Goal: Information Seeking & Learning: Learn about a topic

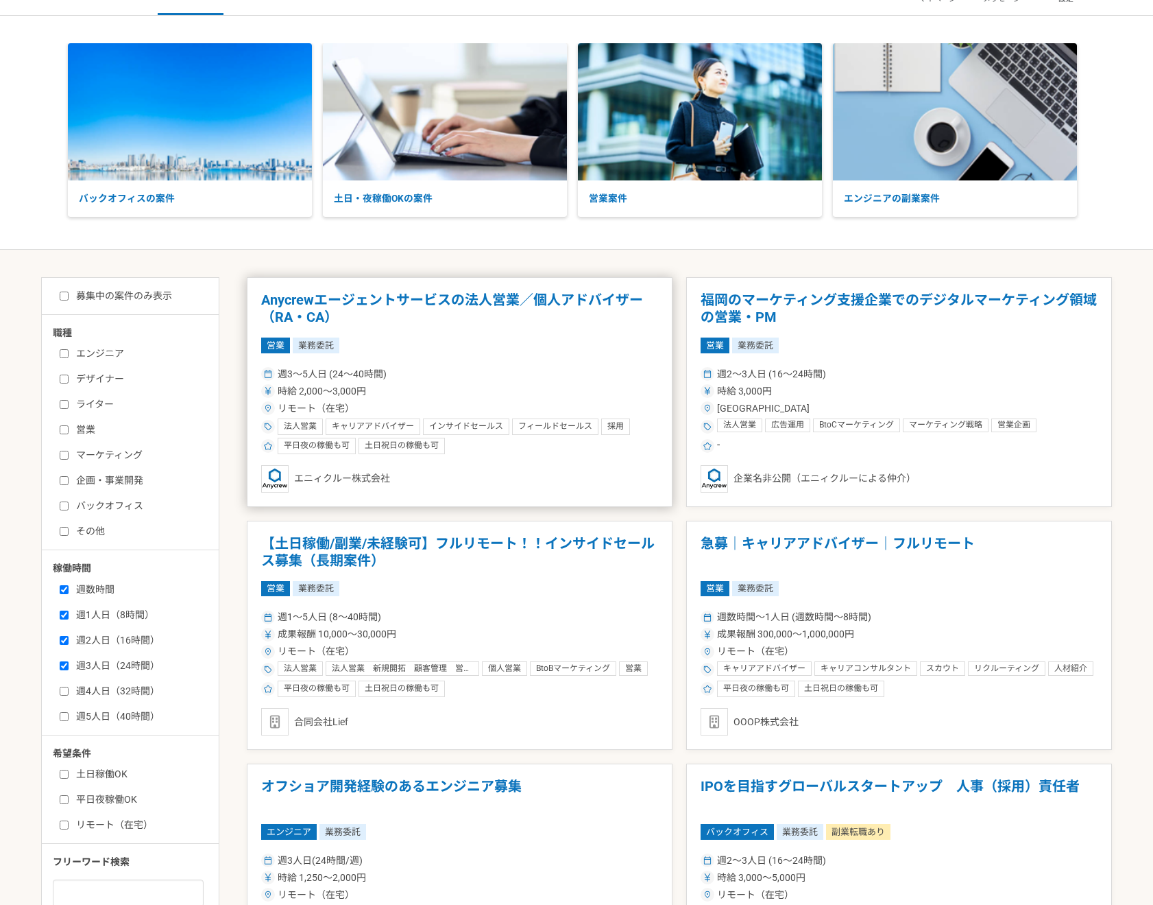
scroll to position [43, 0]
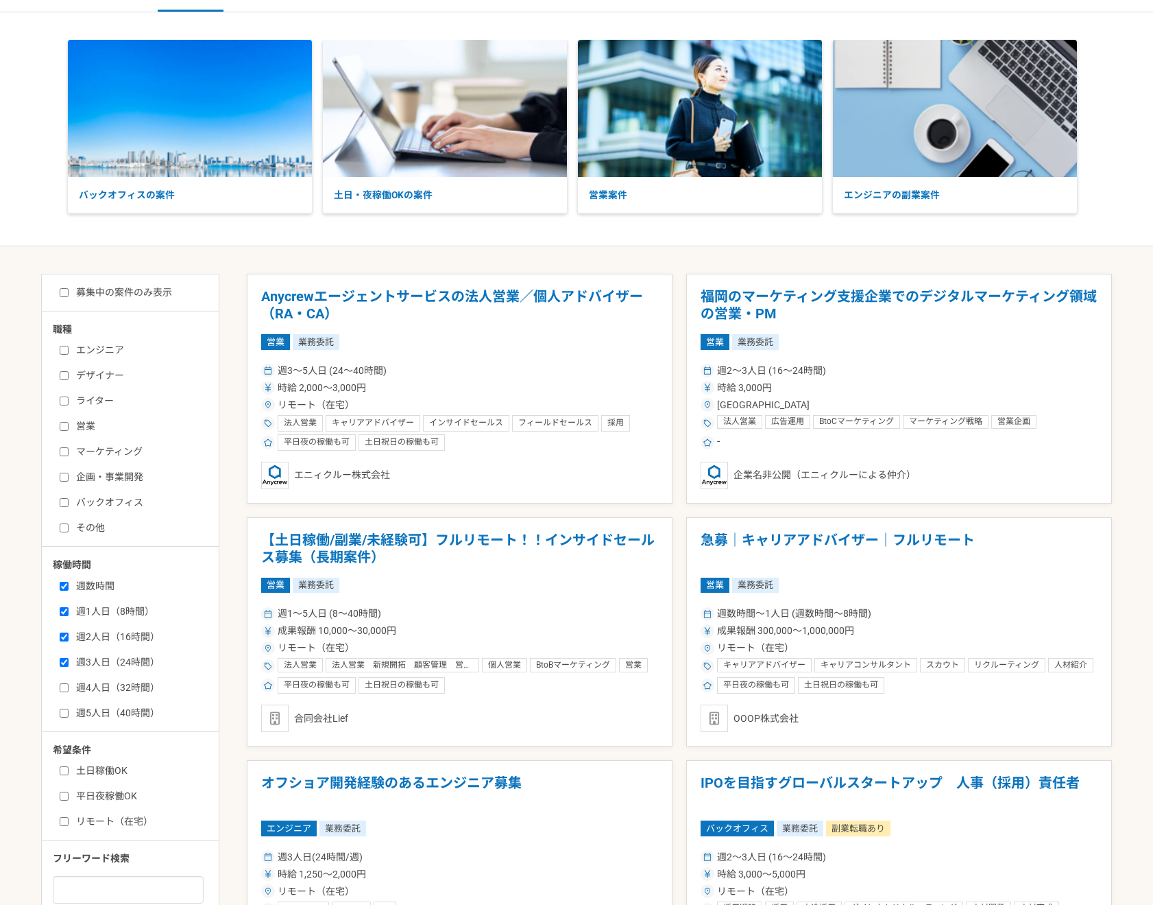
click at [67, 689] on input "週4人日（32時間）" at bounding box center [64, 687] width 9 height 9
checkbox input "true"
click at [60, 346] on input "エンジニア" at bounding box center [64, 350] width 9 height 9
checkbox input "true"
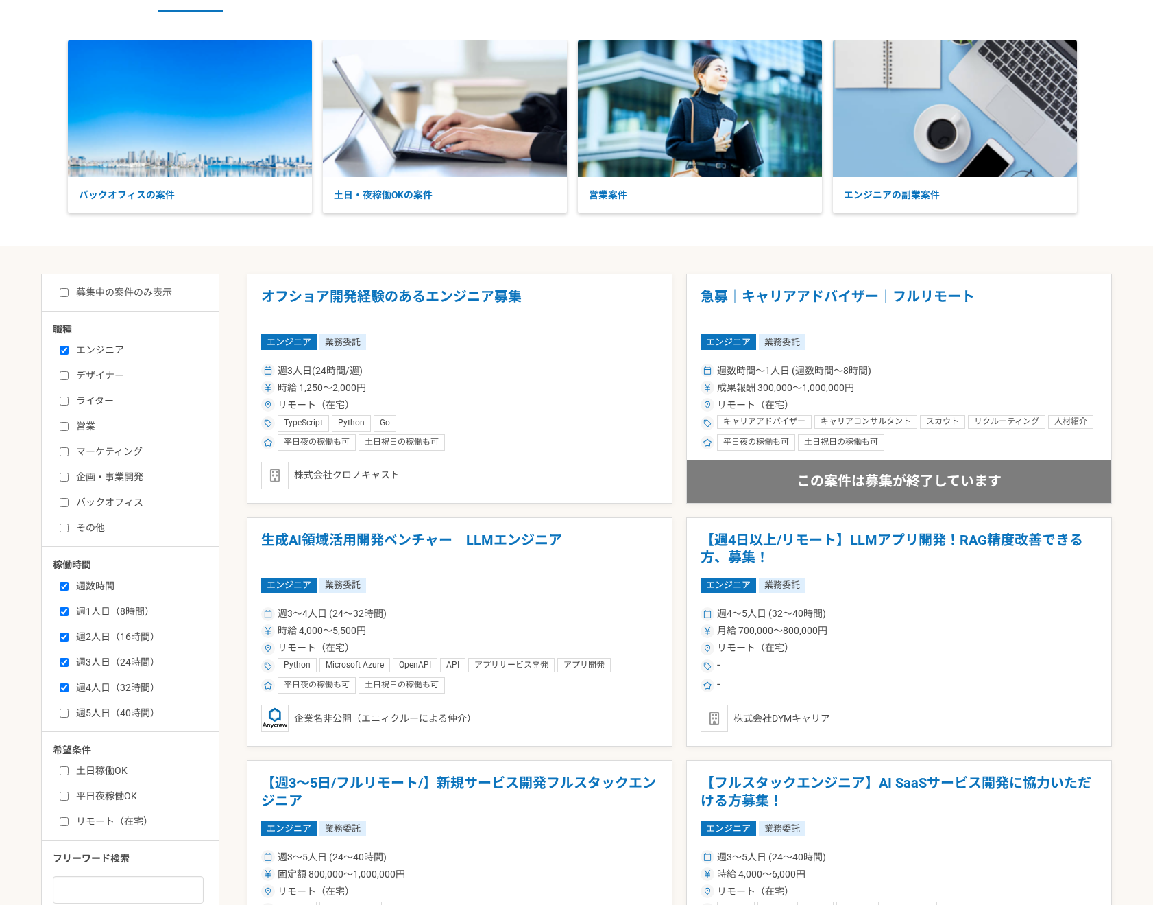
click at [67, 403] on input "ライター" at bounding box center [64, 400] width 9 height 9
checkbox input "true"
click at [66, 503] on input "バックオフィス" at bounding box center [64, 502] width 9 height 9
checkbox input "true"
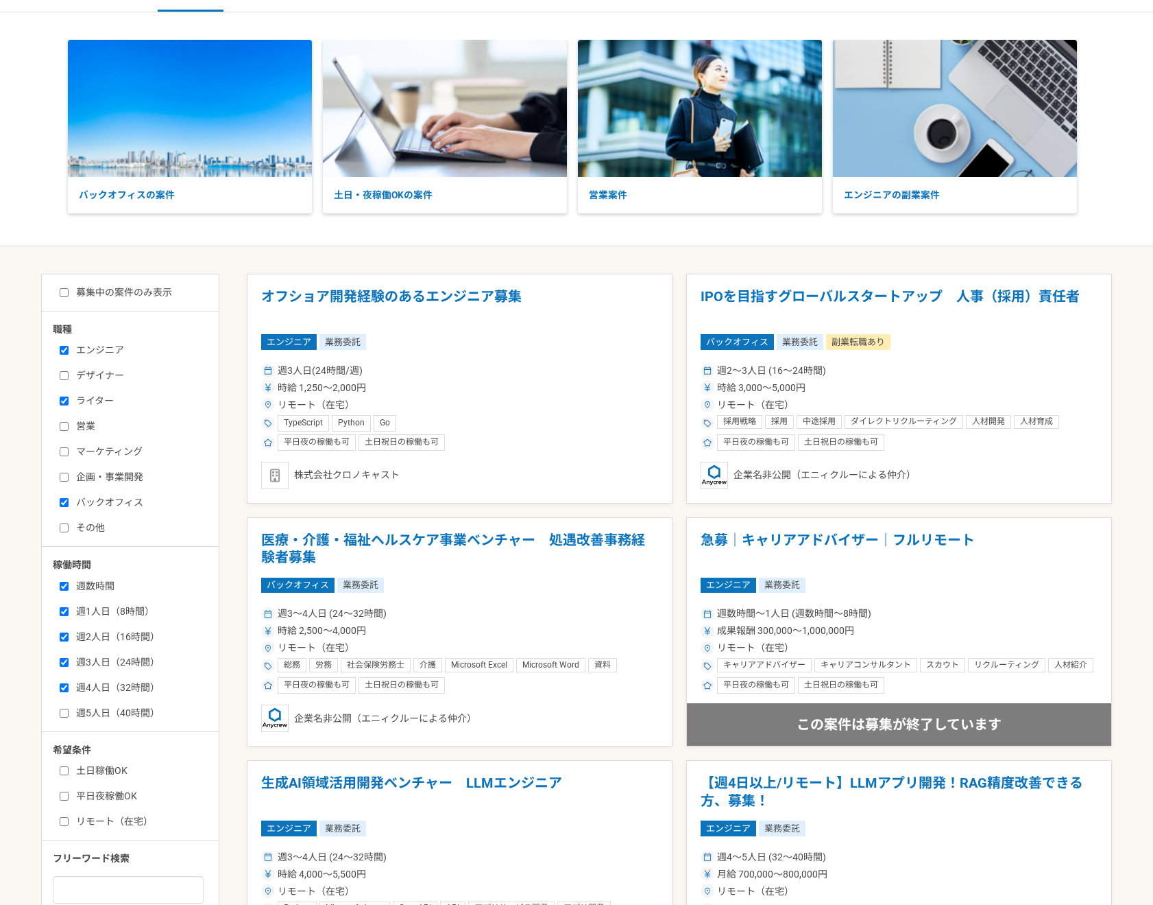
click at [64, 528] on input "その他" at bounding box center [64, 527] width 9 height 9
checkbox input "true"
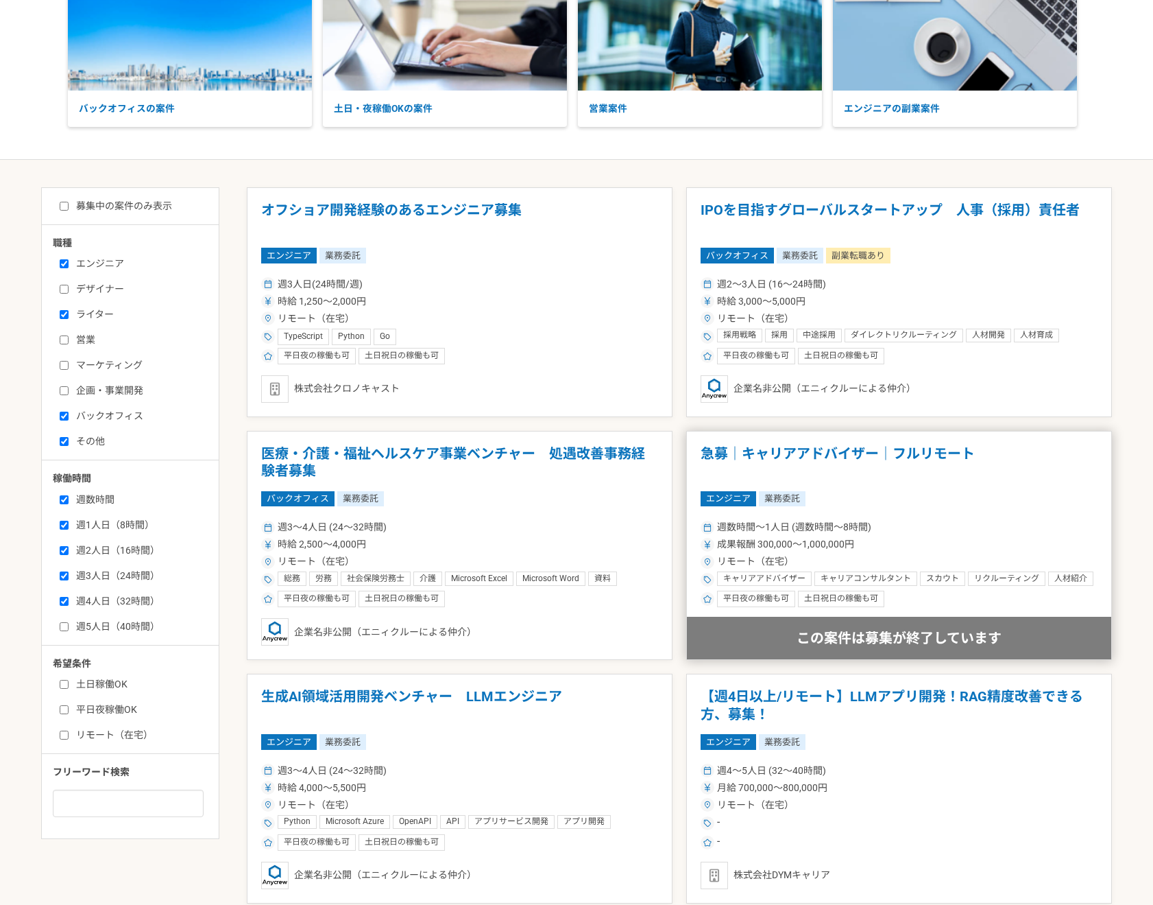
scroll to position [256, 0]
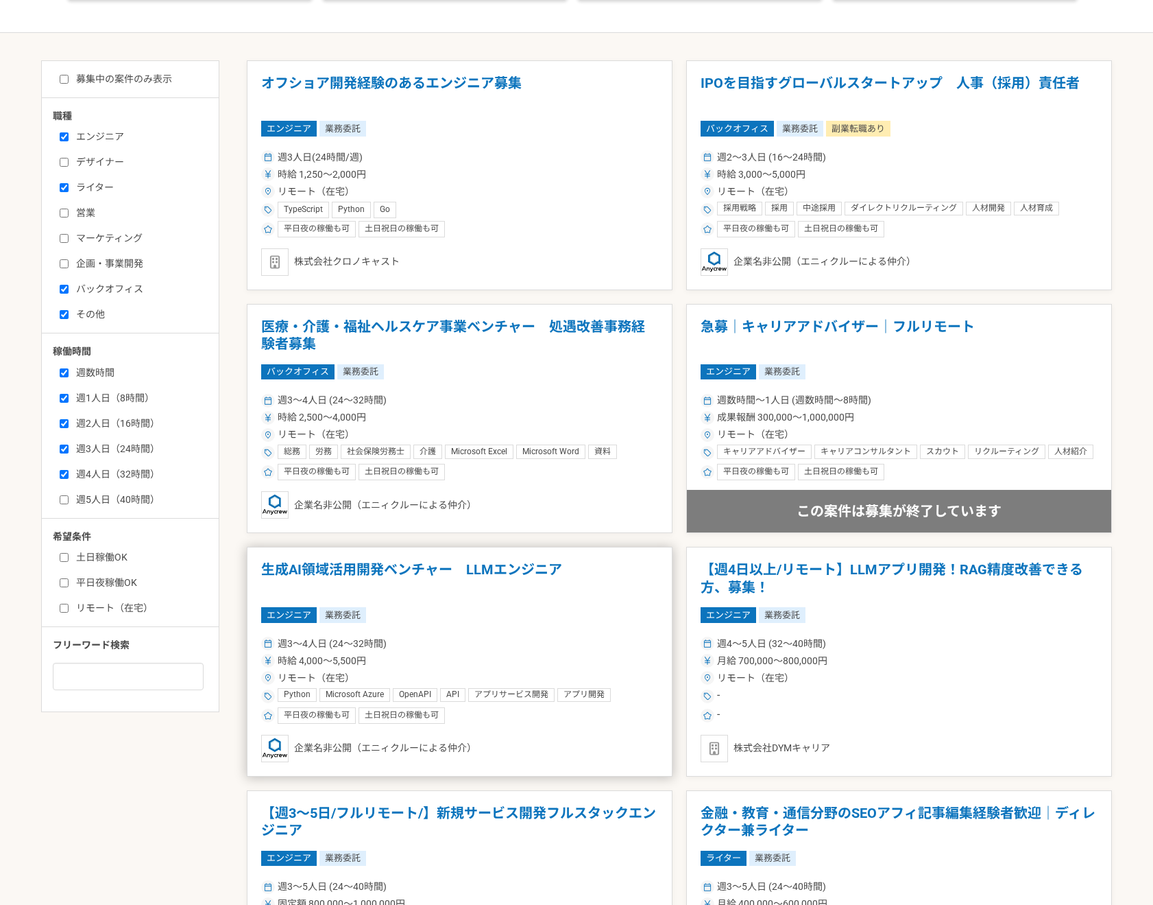
click at [631, 625] on article "生成AI領域活用開発ベンチャー　LLMエンジニア エンジニア 業務委託 週3〜4人日 (24〜32時間) 時給 4,000〜5,500円 リモート（在宅） P…" at bounding box center [460, 662] width 426 height 230
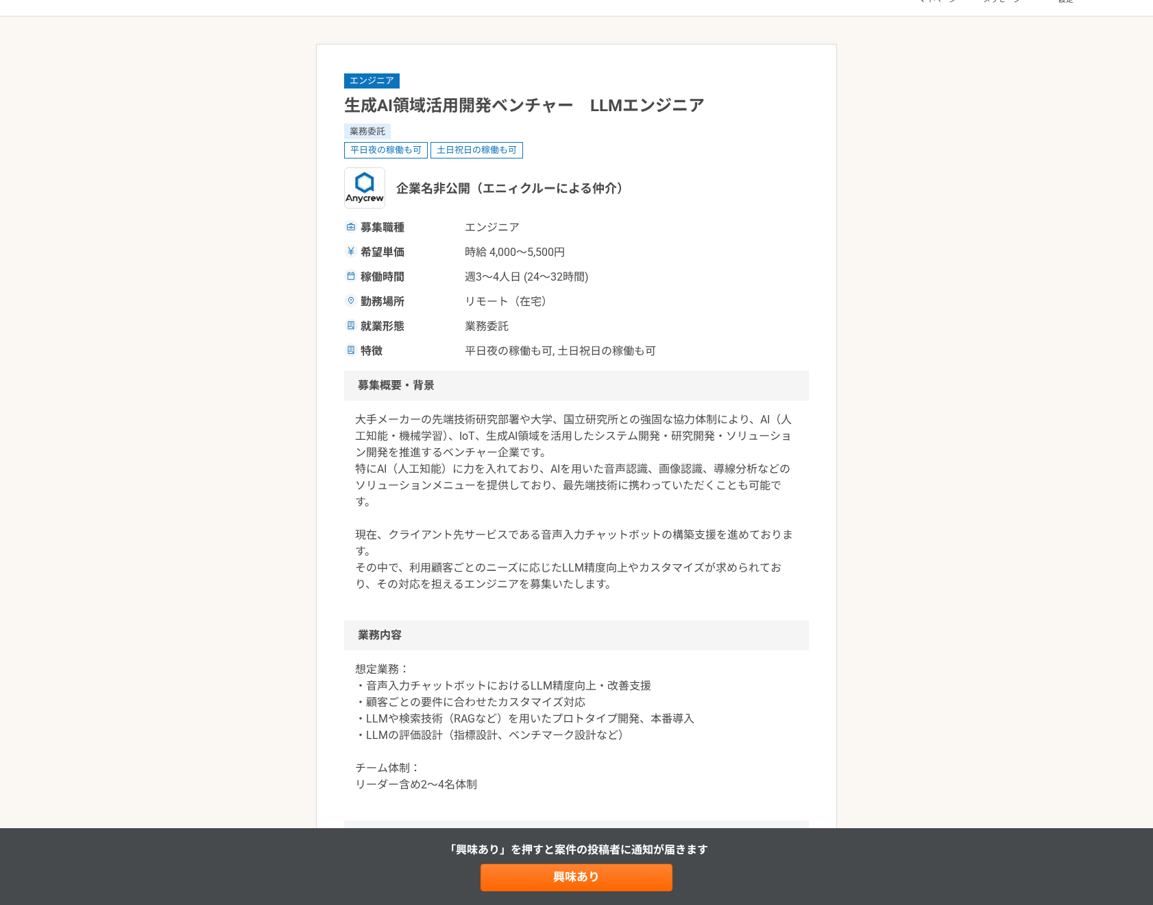
scroll to position [40, 0]
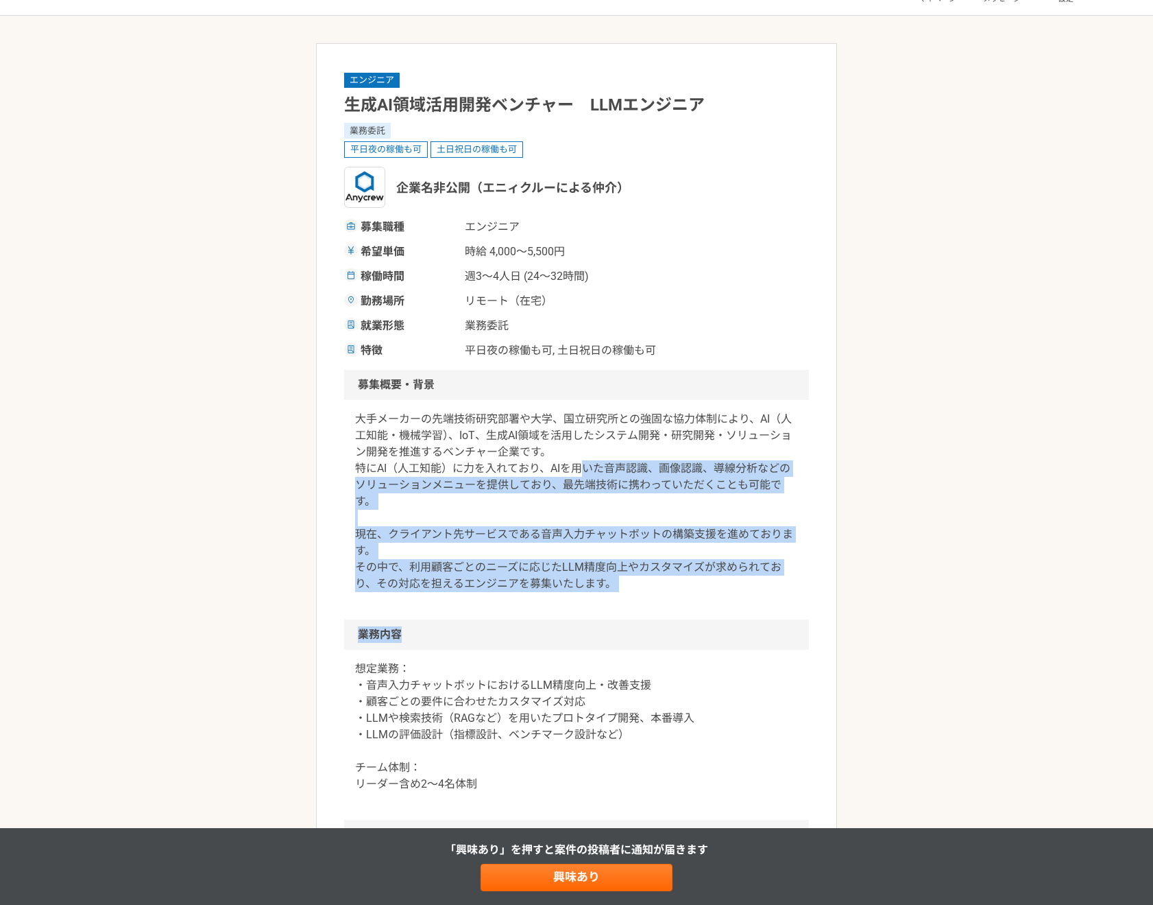
drag, startPoint x: 587, startPoint y: 472, endPoint x: 645, endPoint y: 631, distance: 168.6
click at [645, 631] on article "エンジニア 生成AI領域活用開発ベンチャー　LLMエンジニア 業務委託 平日夜の稼働も可 土日祝日の稼働も可 企業名非公開（エニィクルーによる仲介） 募集職種…" at bounding box center [576, 829] width 521 height 1573
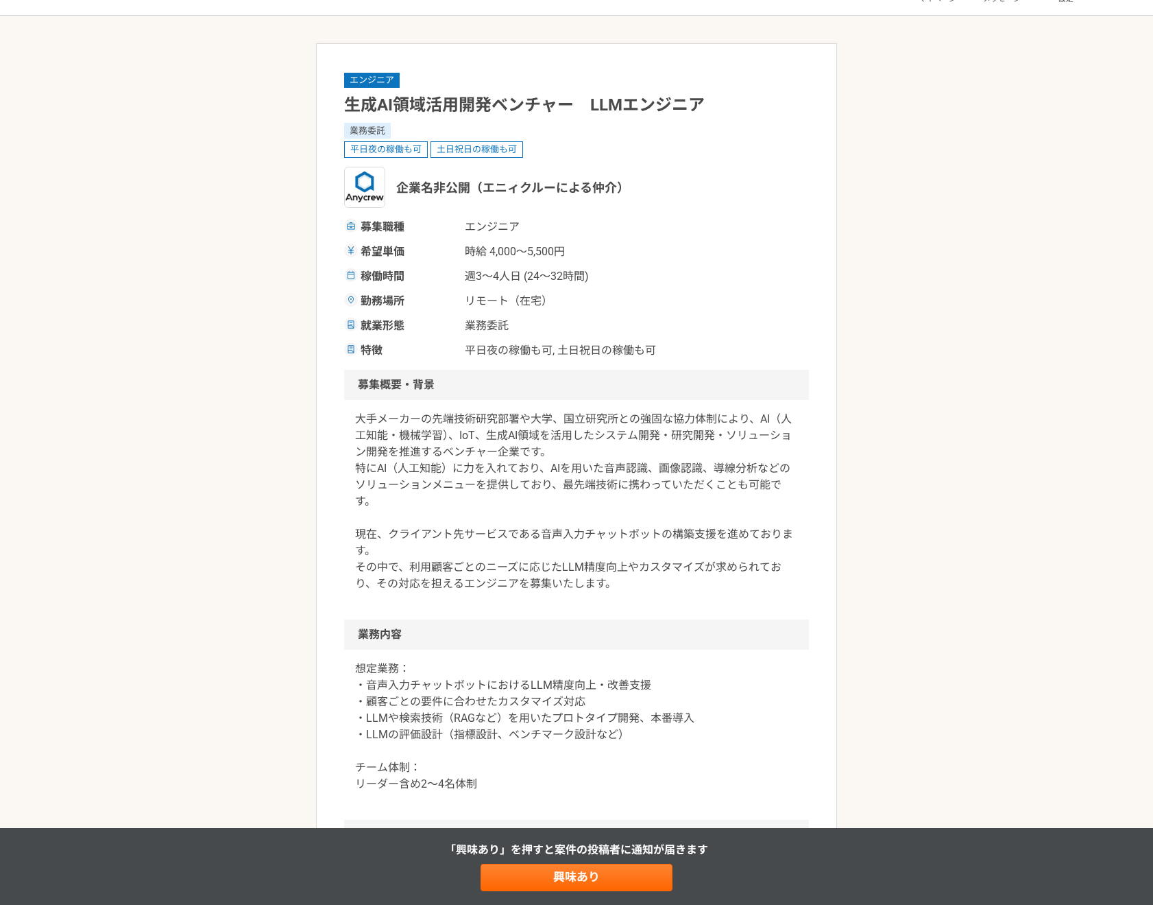
click at [656, 691] on p "想定業務： ・音声入力チャットボットにおけるLLM精度向上・改善支援 ・顧客ごとの要件に合わせたカスタマイズ対応 ・LLMや検索技術（RAGなど）を用いたプロ…" at bounding box center [576, 726] width 443 height 132
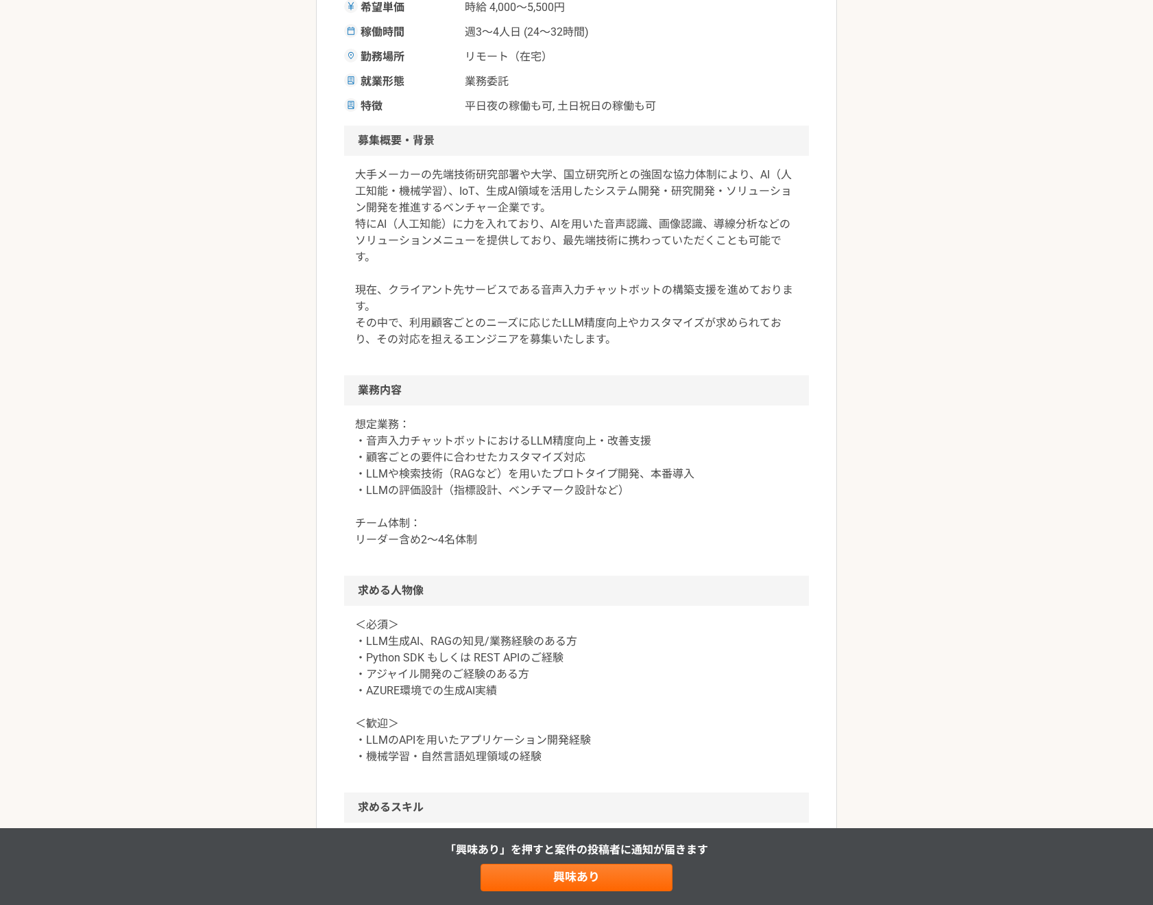
scroll to position [285, 0]
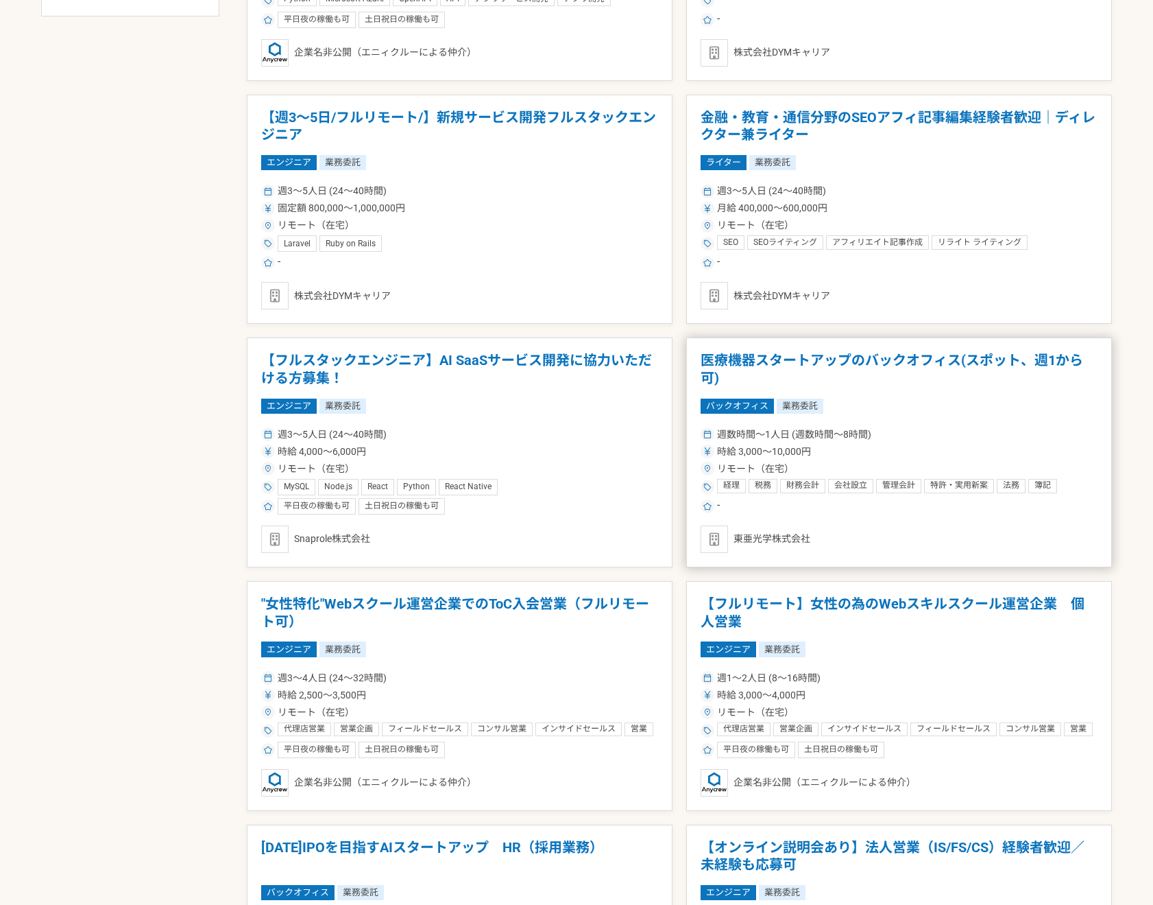
scroll to position [961, 0]
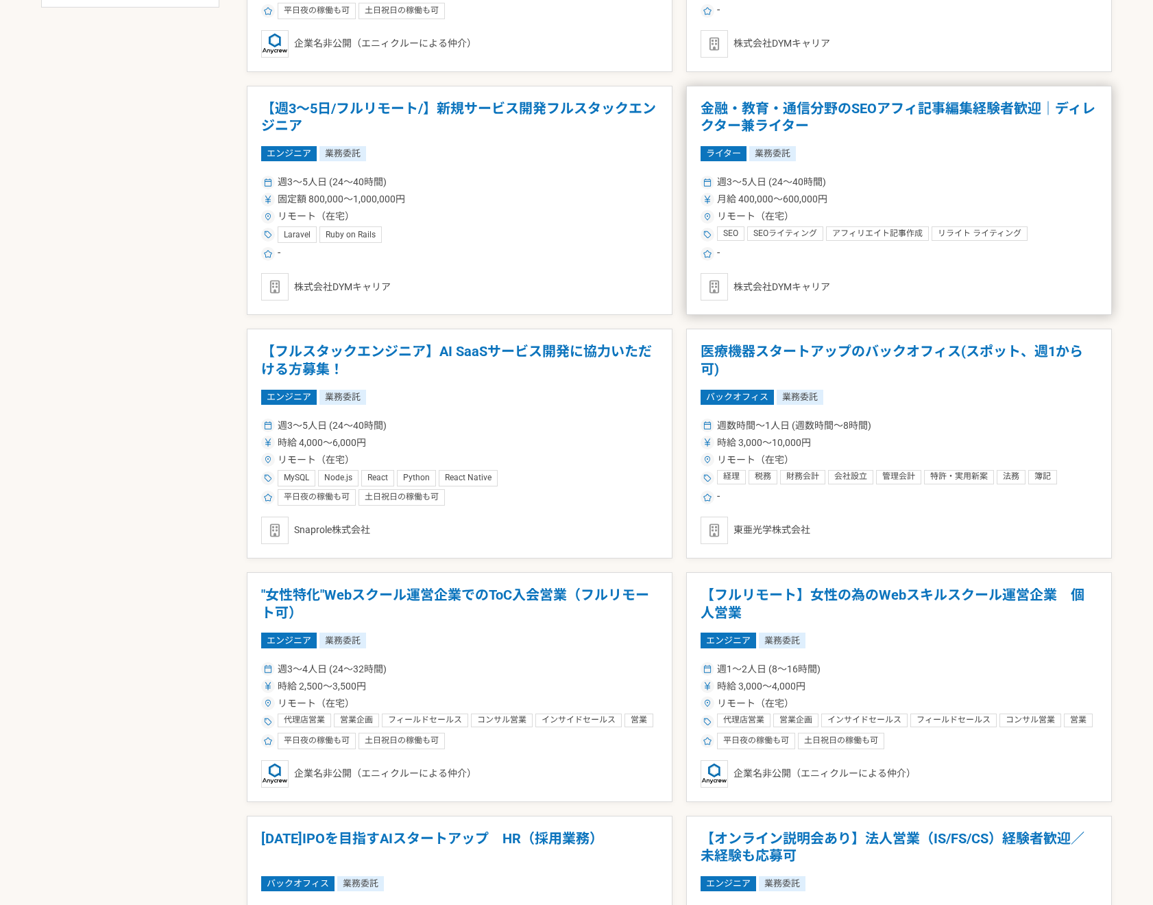
click at [968, 131] on h1 "金融・教育・通信分野のSEOアフィ記事編集経験者歓迎｜ディレクター兼ライター" at bounding box center [899, 117] width 397 height 35
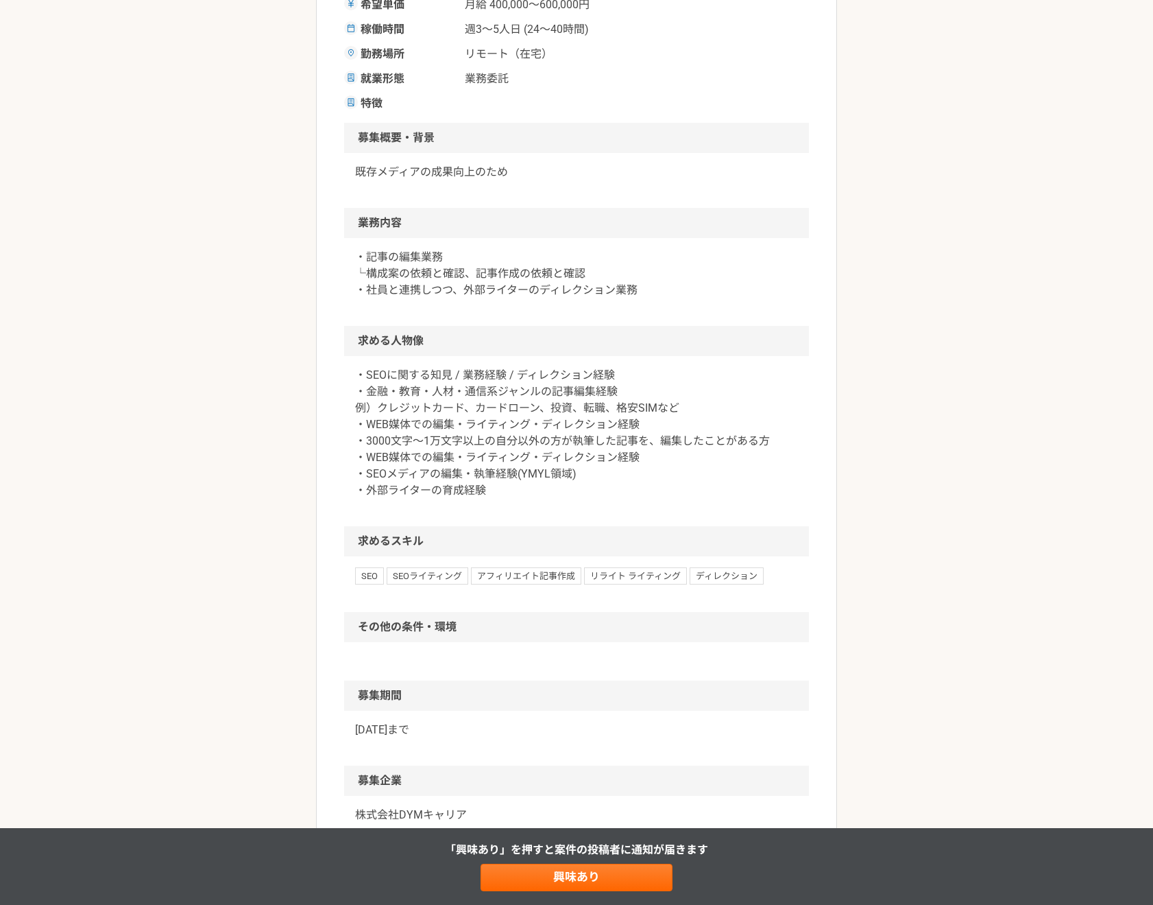
scroll to position [312, 0]
drag, startPoint x: 416, startPoint y: 387, endPoint x: 525, endPoint y: 412, distance: 112.6
click at [525, 412] on p "・SEOに関する知見 / 業務経験 / ディレクション経験 ・金融・教育・人材・通信系ジャンルの記事編集経験 例）クレジットカード、カードローン、投資、転職、…" at bounding box center [576, 432] width 443 height 132
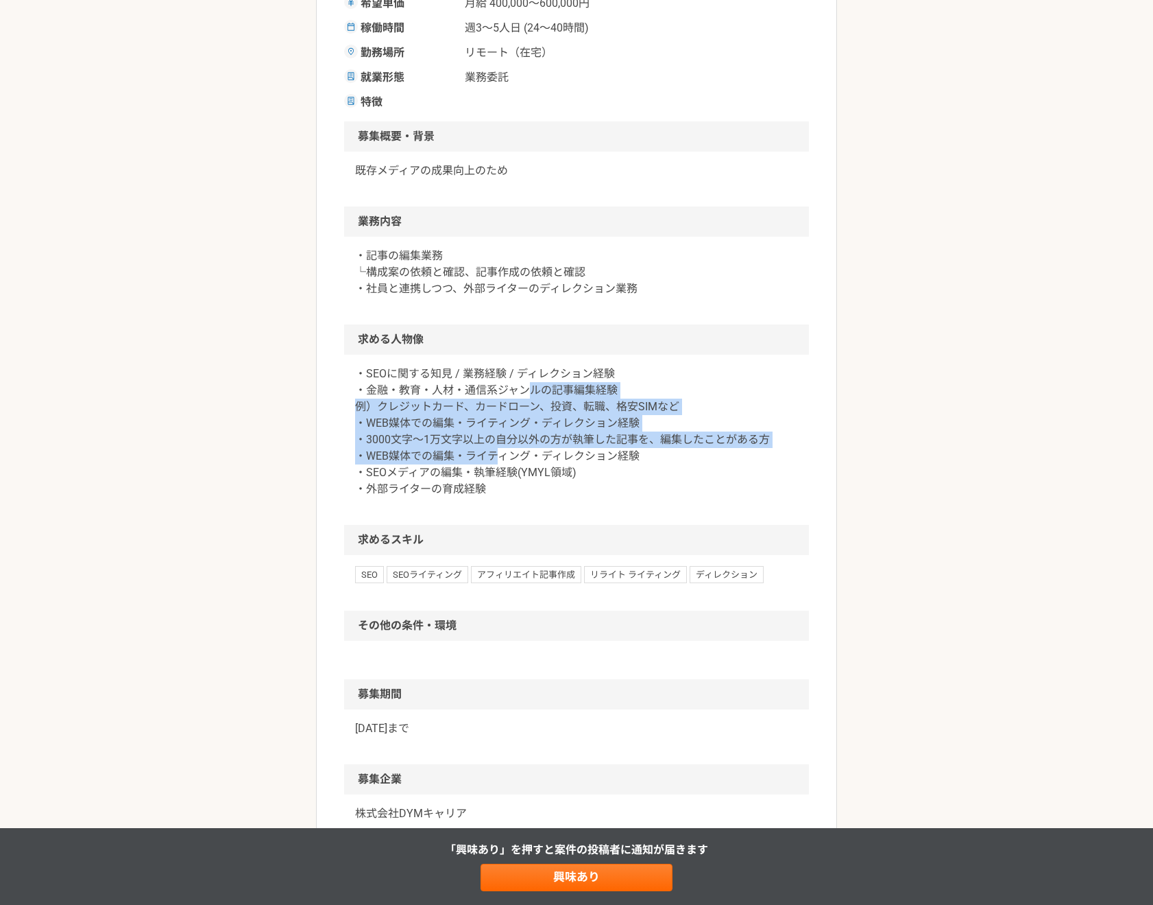
drag, startPoint x: 531, startPoint y: 392, endPoint x: 562, endPoint y: 447, distance: 62.6
click at [496, 448] on p "・SEOに関する知見 / 業務経験 / ディレクション経験 ・金融・教育・人材・通信系ジャンルの記事編集経験 例）クレジットカード、カードローン、投資、転職、…" at bounding box center [576, 432] width 443 height 132
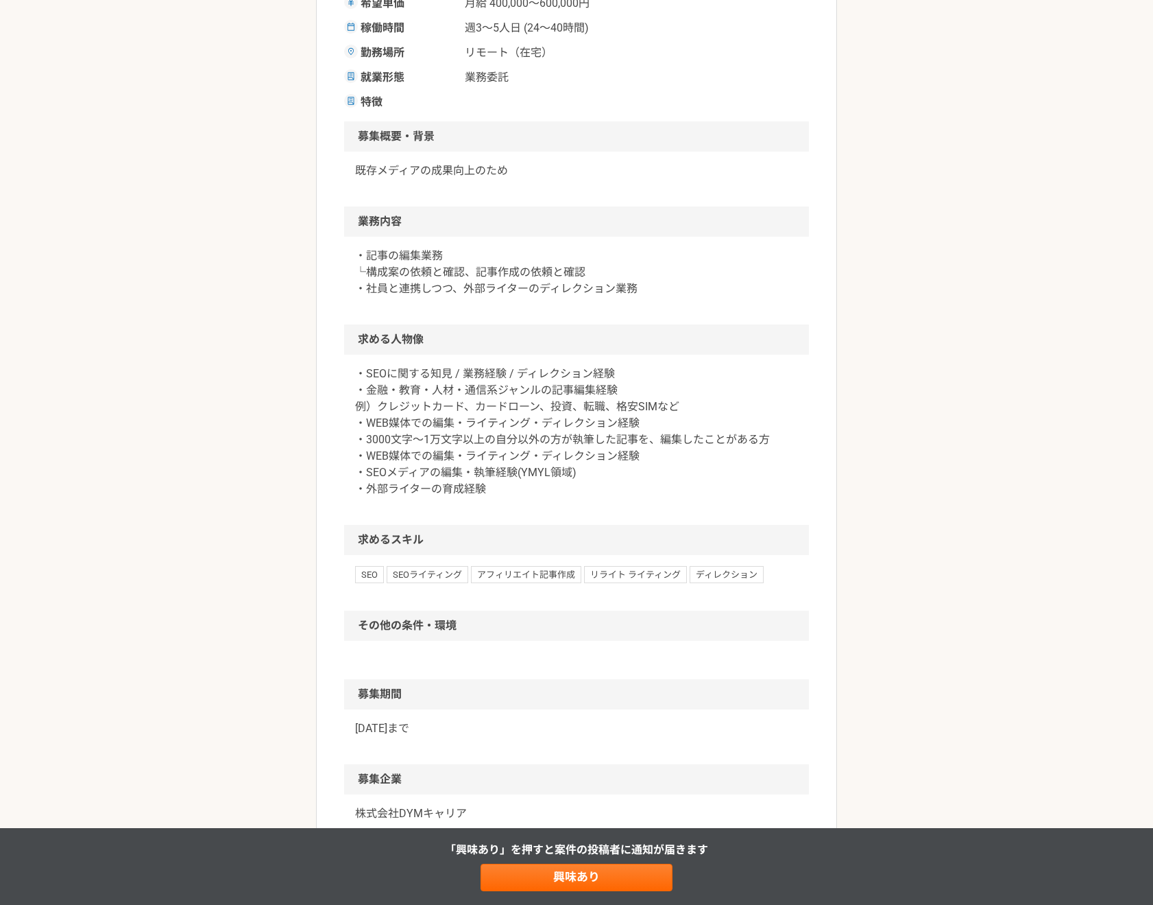
click at [616, 453] on p "・SEOに関する知見 / 業務経験 / ディレクション経験 ・金融・教育・人材・通信系ジャンルの記事編集経験 例）クレジットカード、カードローン、投資、転職、…" at bounding box center [576, 432] width 443 height 132
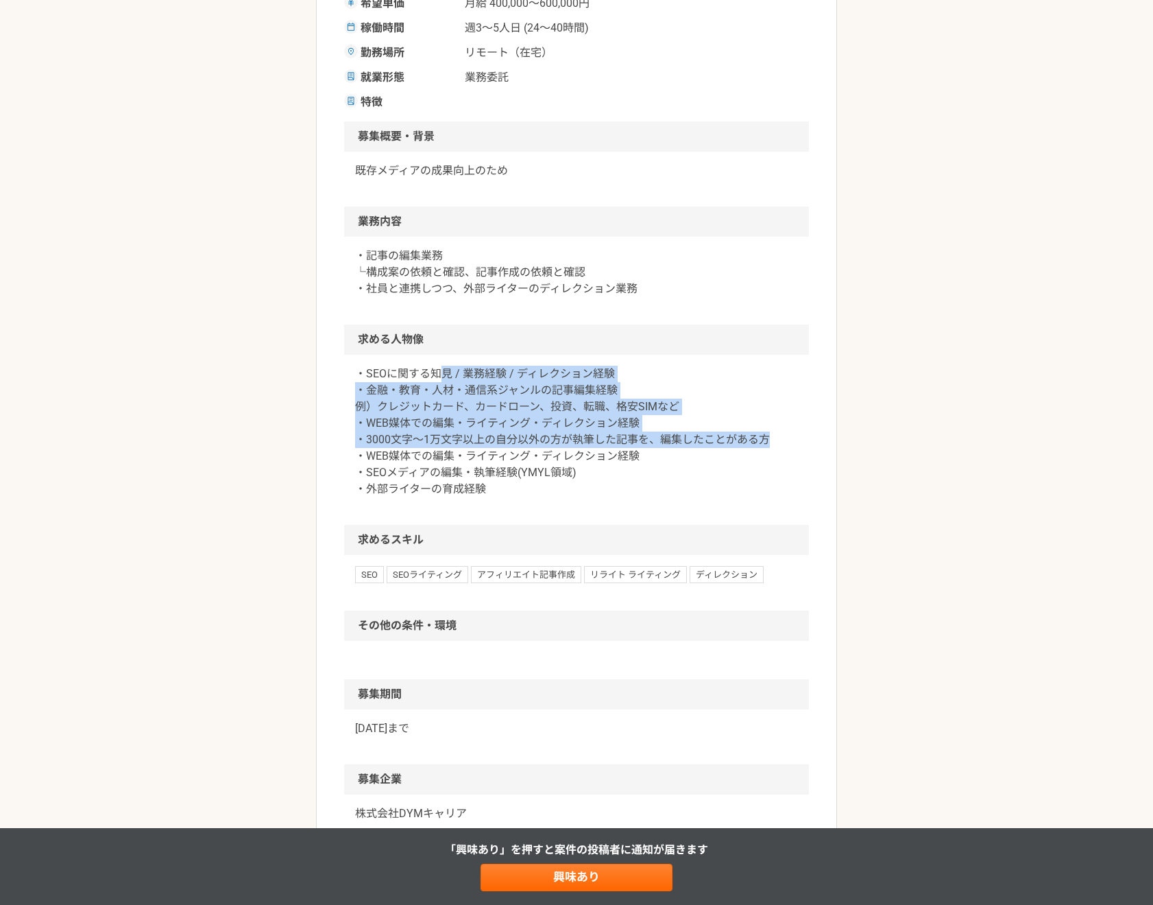
drag, startPoint x: 800, startPoint y: 443, endPoint x: 436, endPoint y: 369, distance: 371.6
click at [436, 369] on div "・SEOに関する知見 / 業務経験 / ディレクション経験 ・金融・教育・人材・通信系ジャンルの記事編集経験 例）クレジットカード、カードローン、投資、転職、…" at bounding box center [576, 440] width 465 height 170
click at [465, 396] on p "・SEOに関する知見 / 業務経験 / ディレクション経験 ・金融・教育・人材・通信系ジャンルの記事編集経験 例）クレジットカード、カードローン、投資、転職、…" at bounding box center [576, 432] width 443 height 132
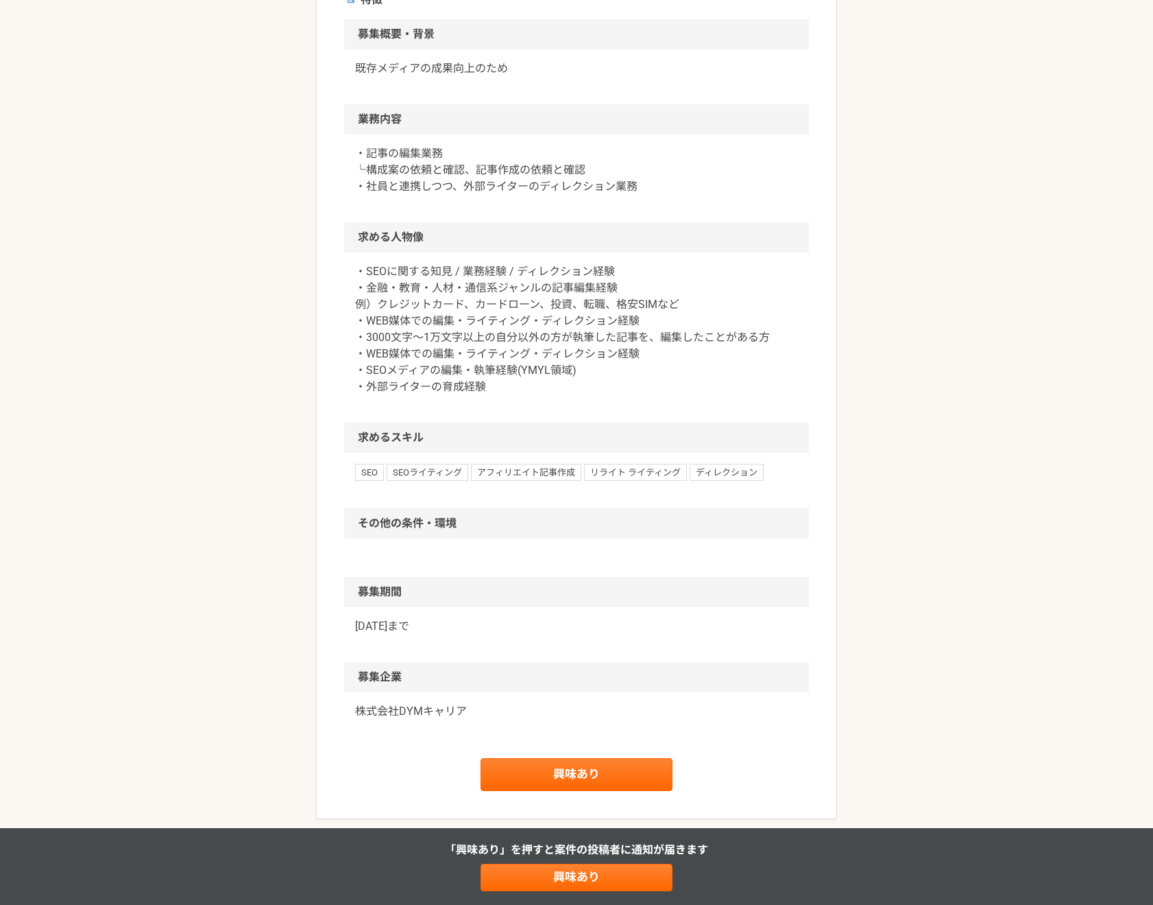
scroll to position [475, 0]
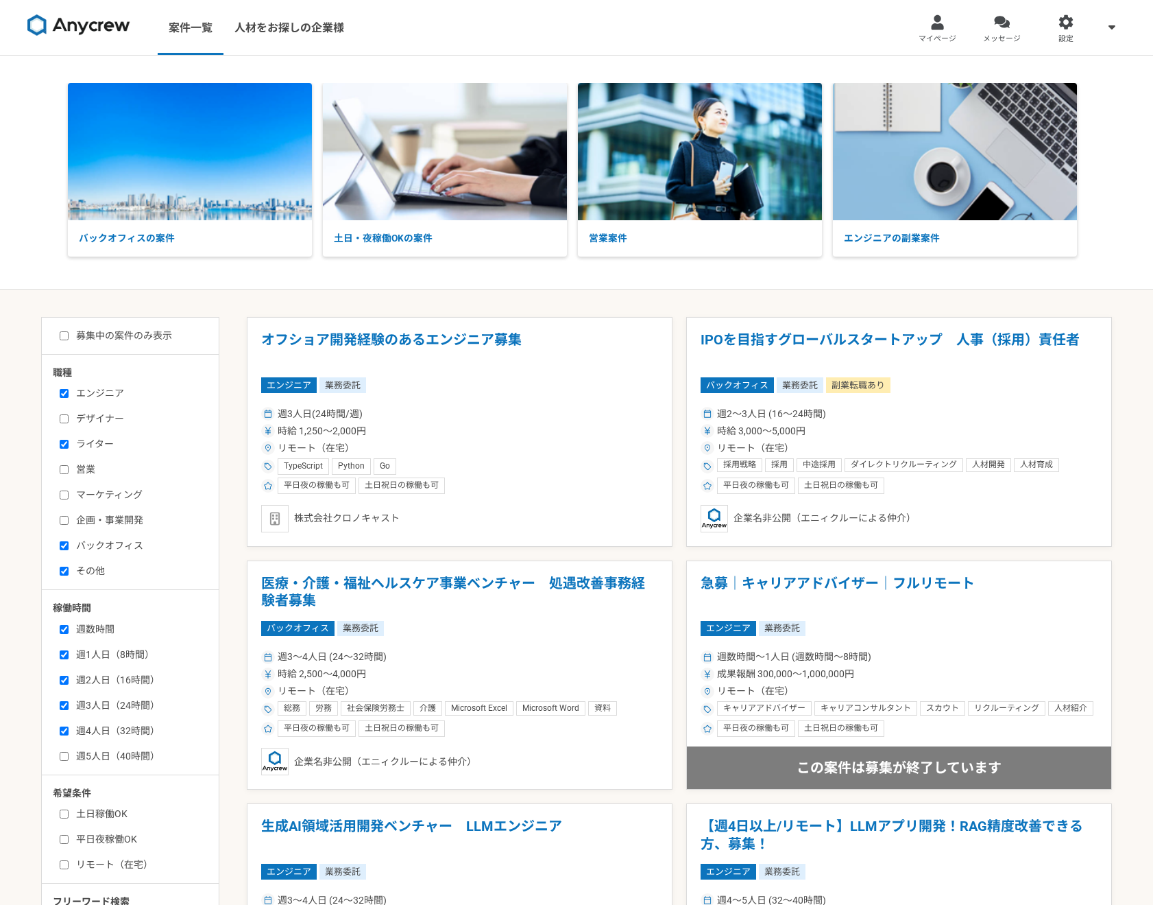
click at [64, 543] on input "バックオフィス" at bounding box center [64, 545] width 9 height 9
checkbox input "false"
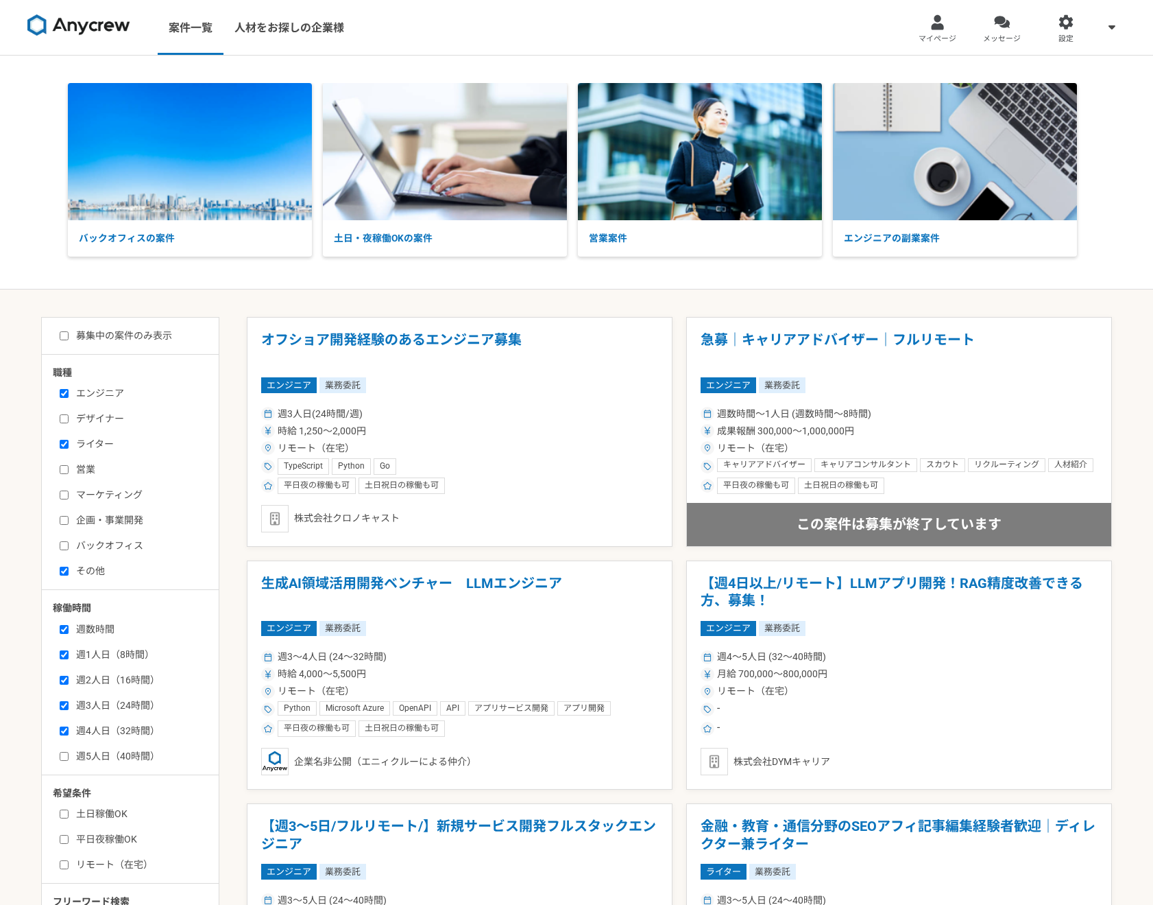
click at [67, 494] on input "マーケティング" at bounding box center [64, 494] width 9 height 9
checkbox input "true"
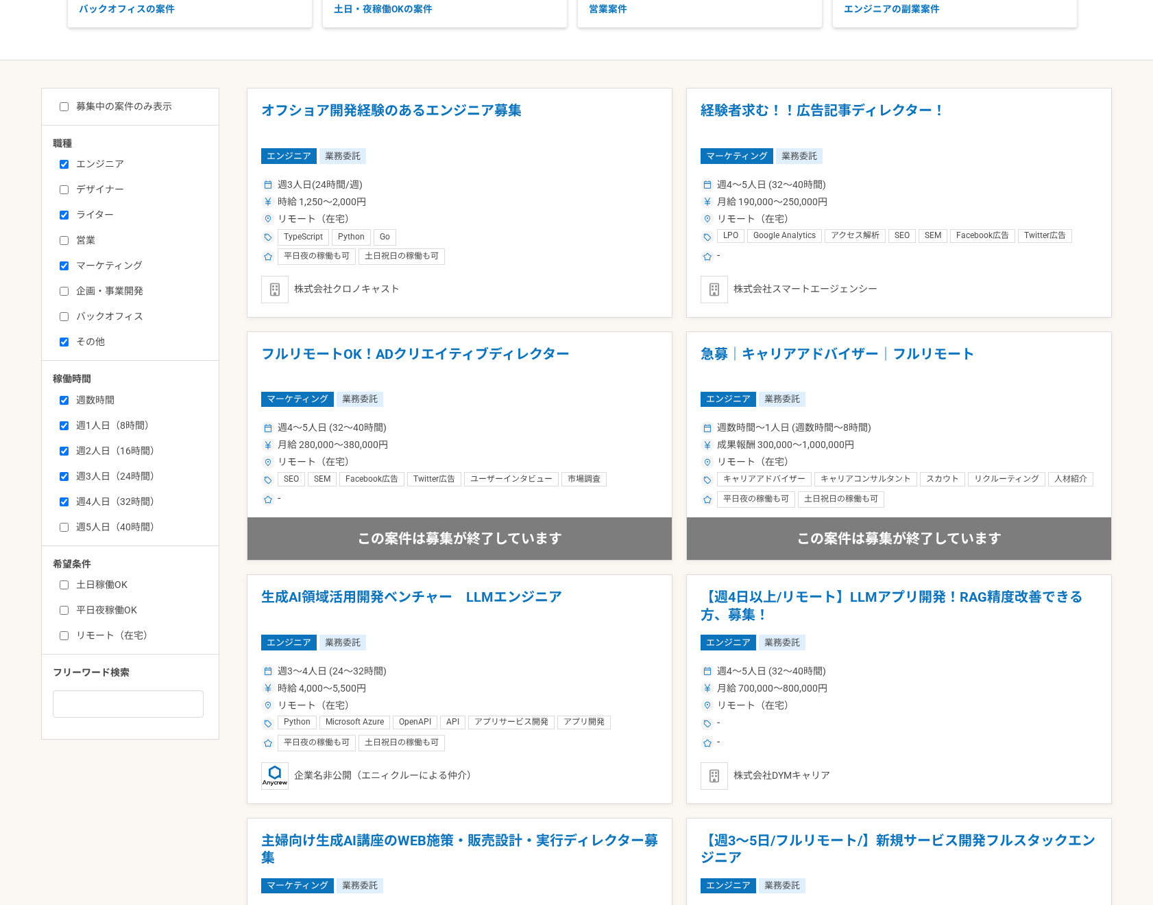
click at [101, 633] on label "リモート（在宅）" at bounding box center [139, 635] width 158 height 14
click at [69, 633] on input "リモート（在宅）" at bounding box center [64, 635] width 9 height 9
checkbox input "true"
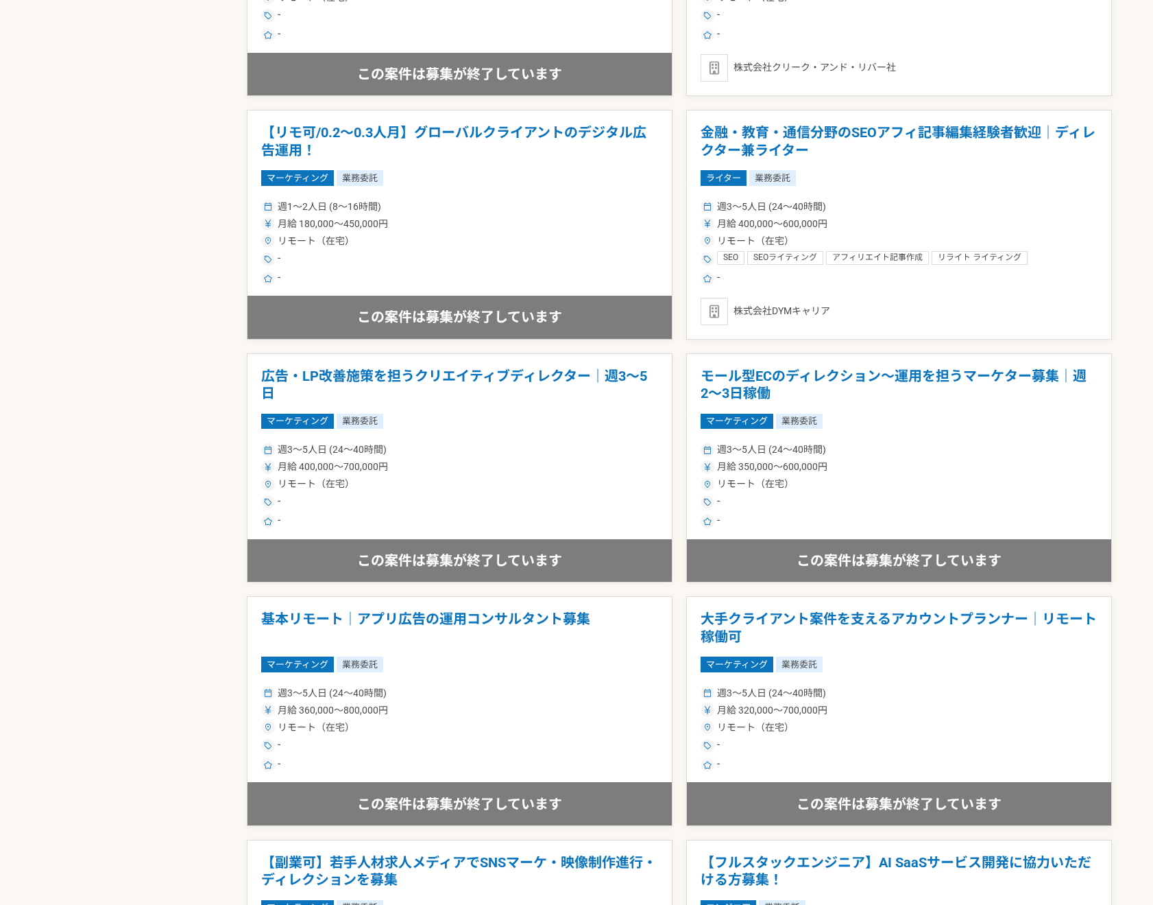
scroll to position [1410, 0]
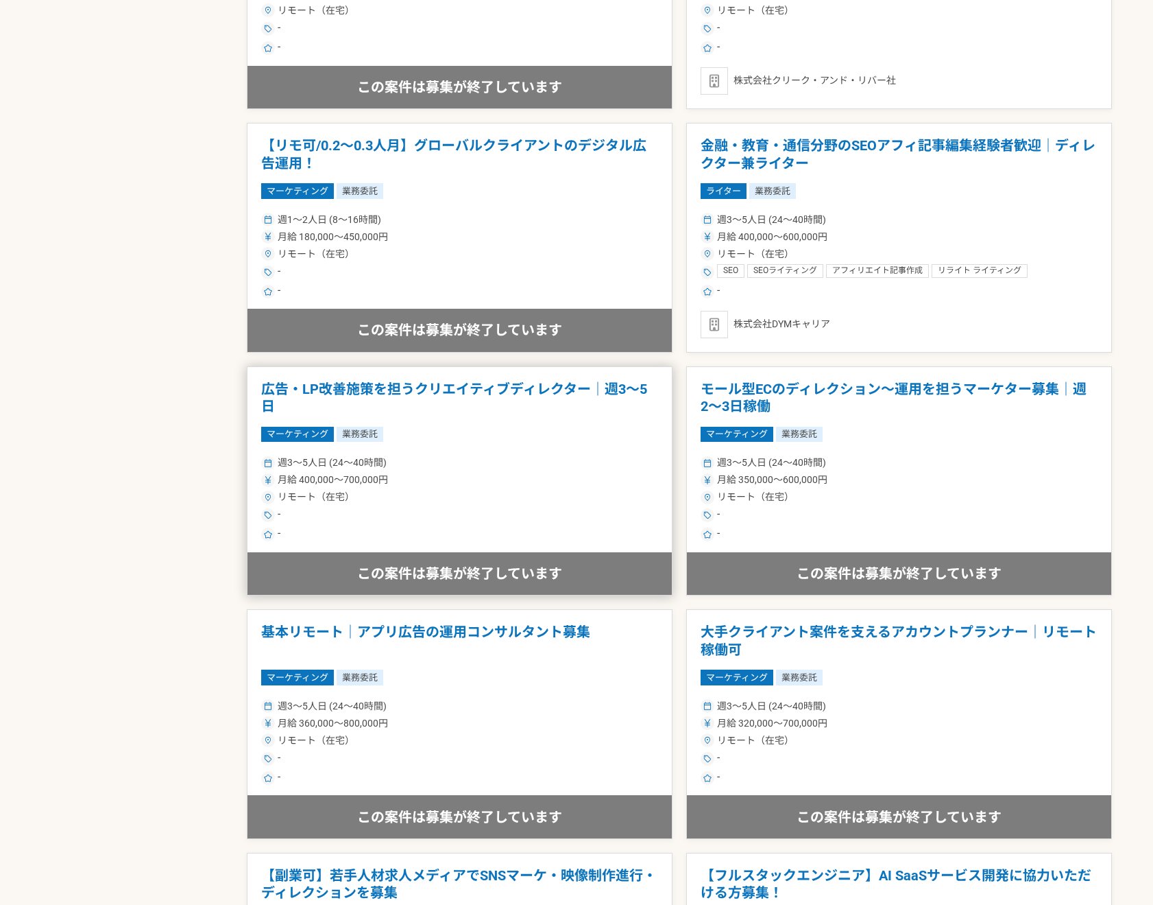
click at [531, 394] on h1 "広告・LP改善施策を担うクリエイティブディレクター｜週3～5日" at bounding box center [459, 398] width 397 height 35
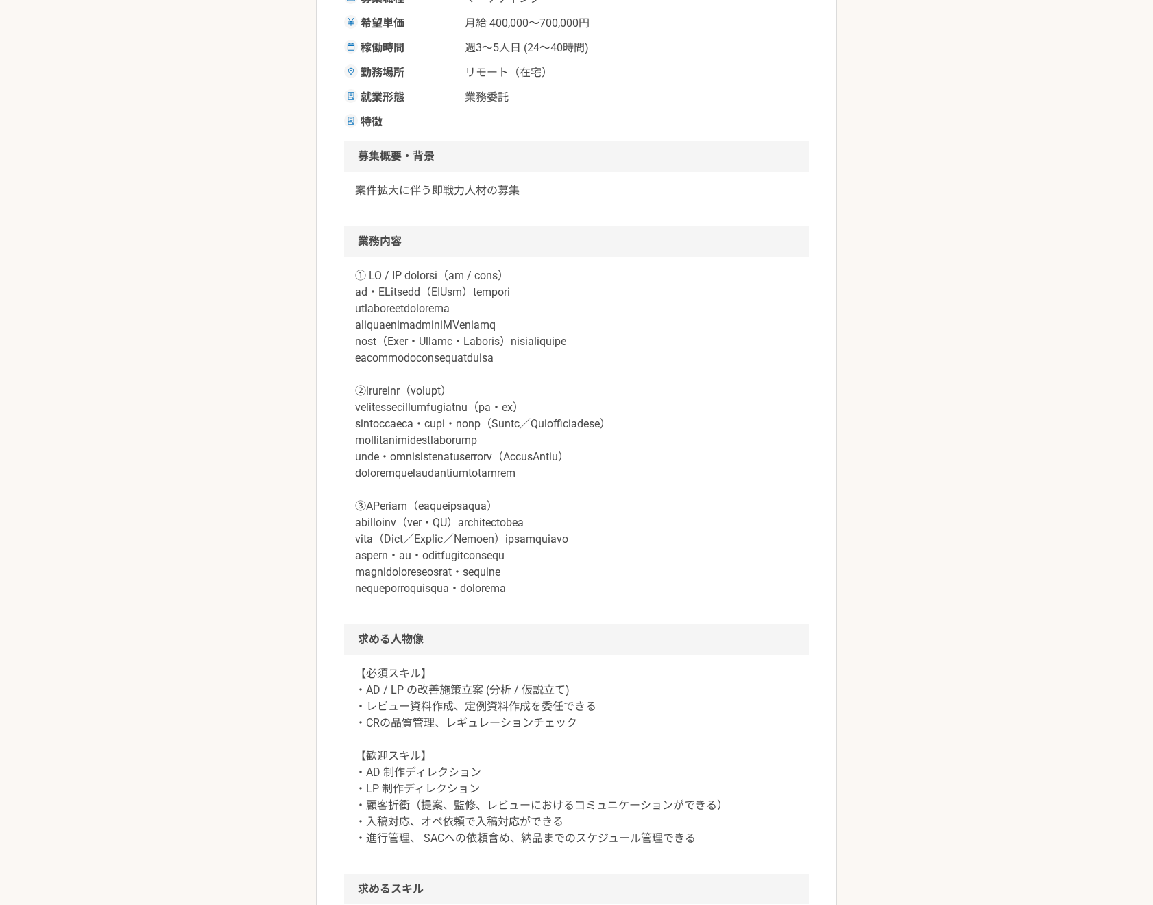
scroll to position [428, 0]
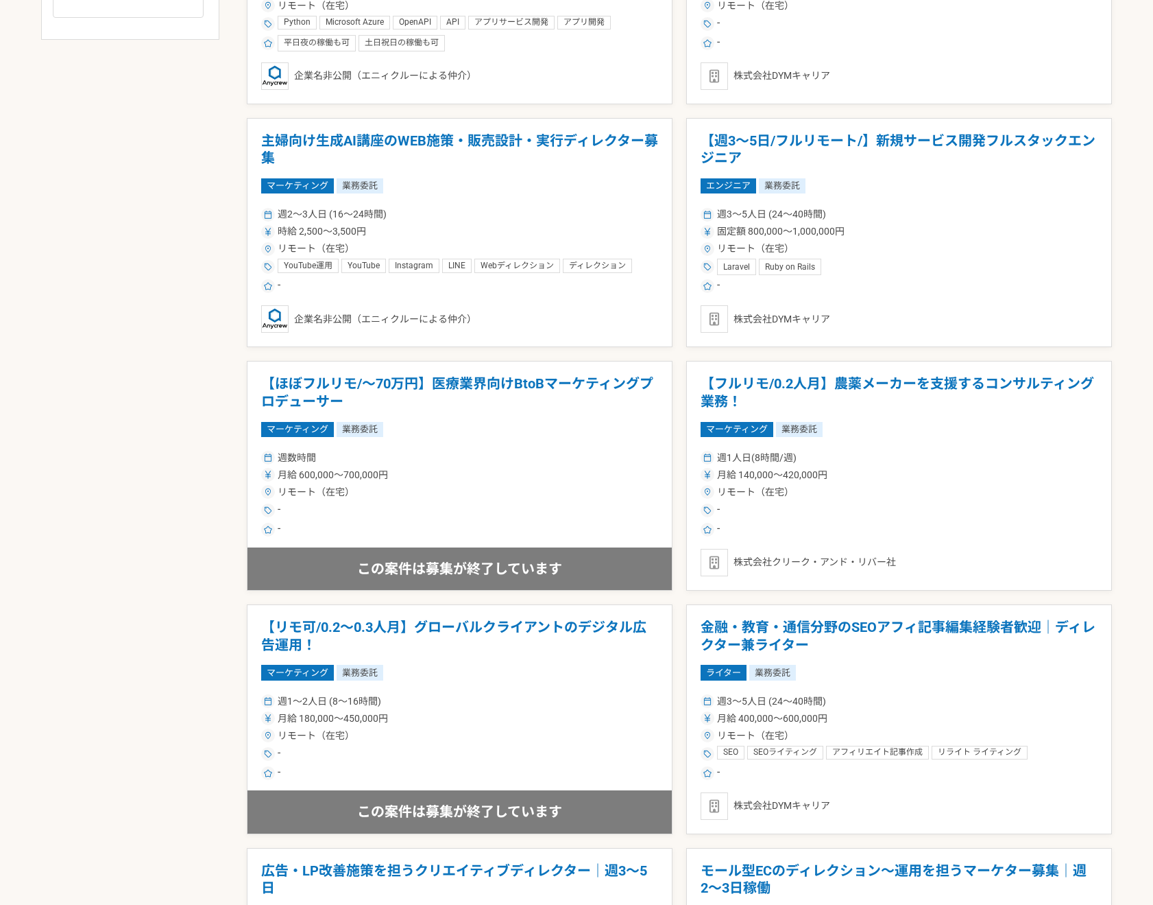
scroll to position [932, 0]
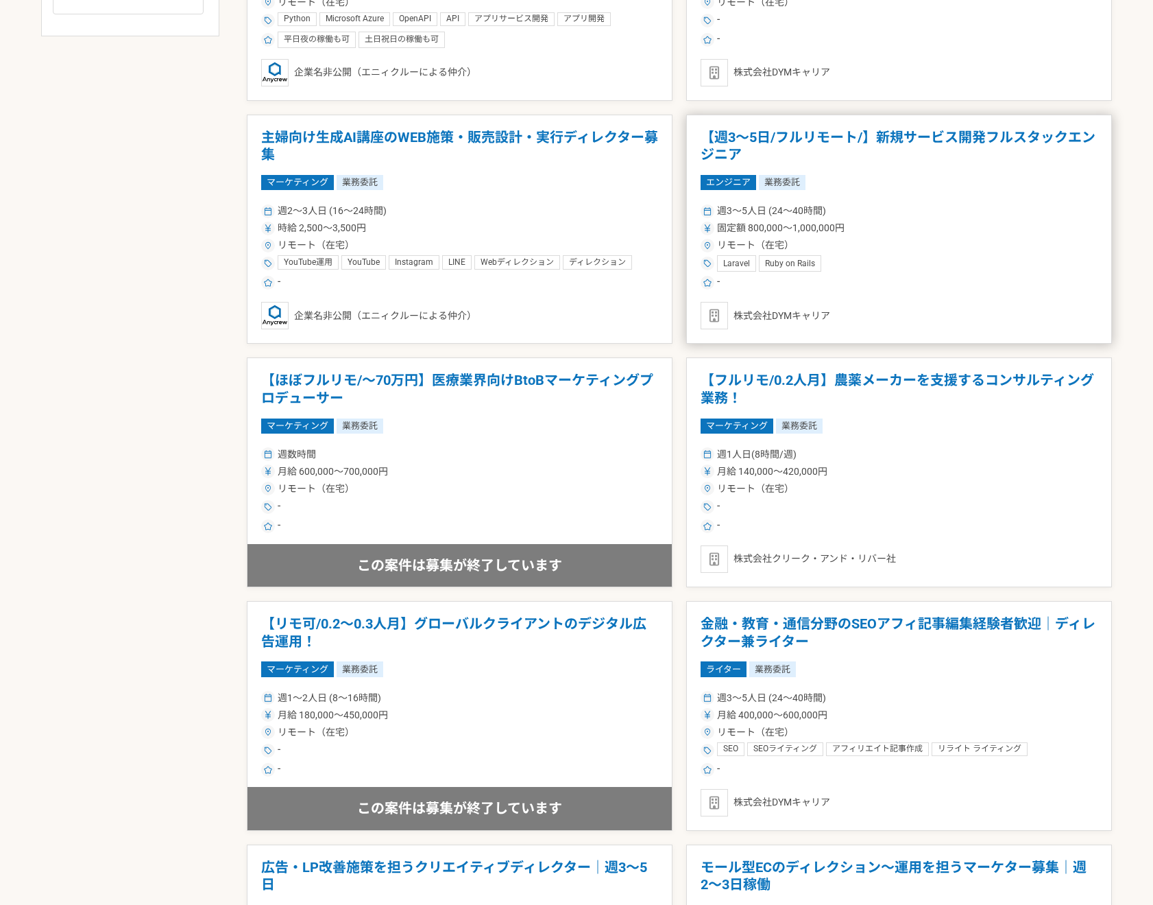
click at [830, 302] on div "株式会社DYMキャリア" at bounding box center [899, 315] width 397 height 27
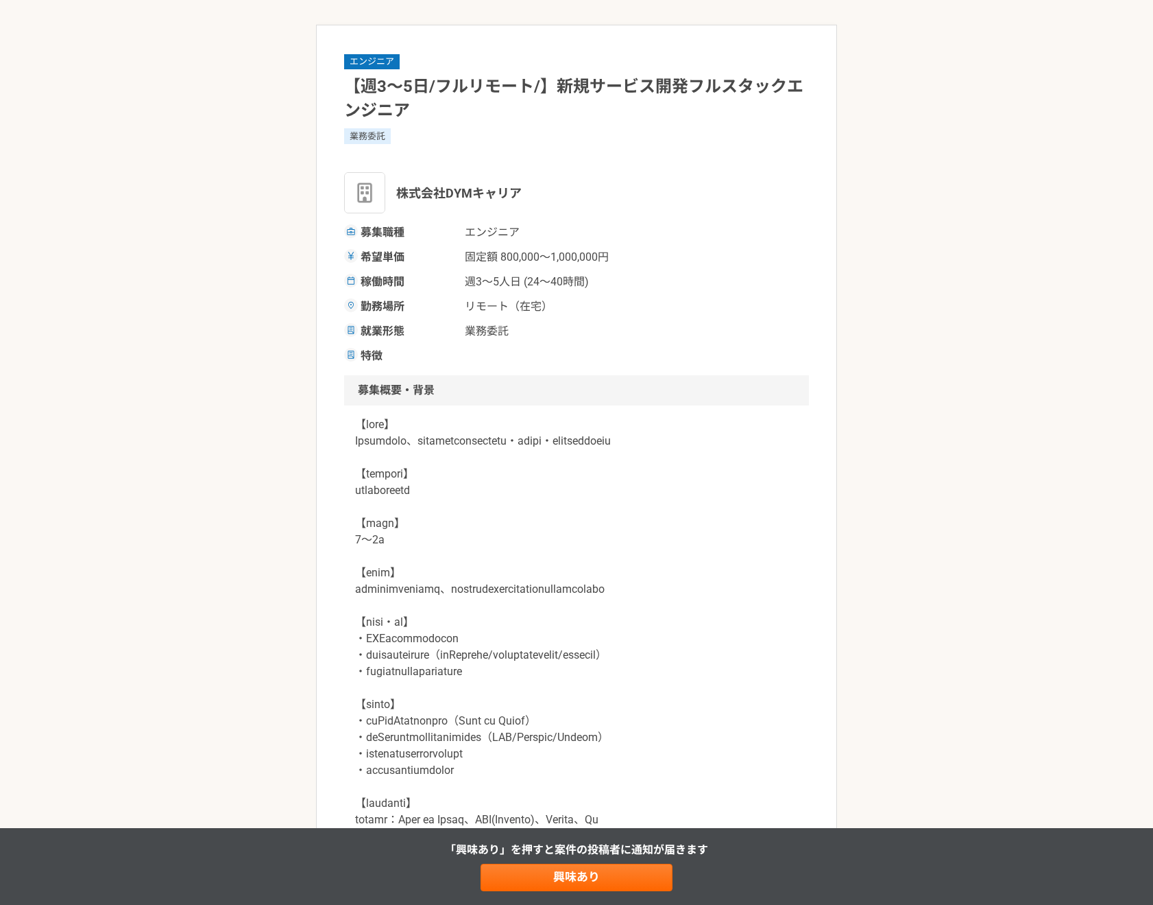
scroll to position [57, 0]
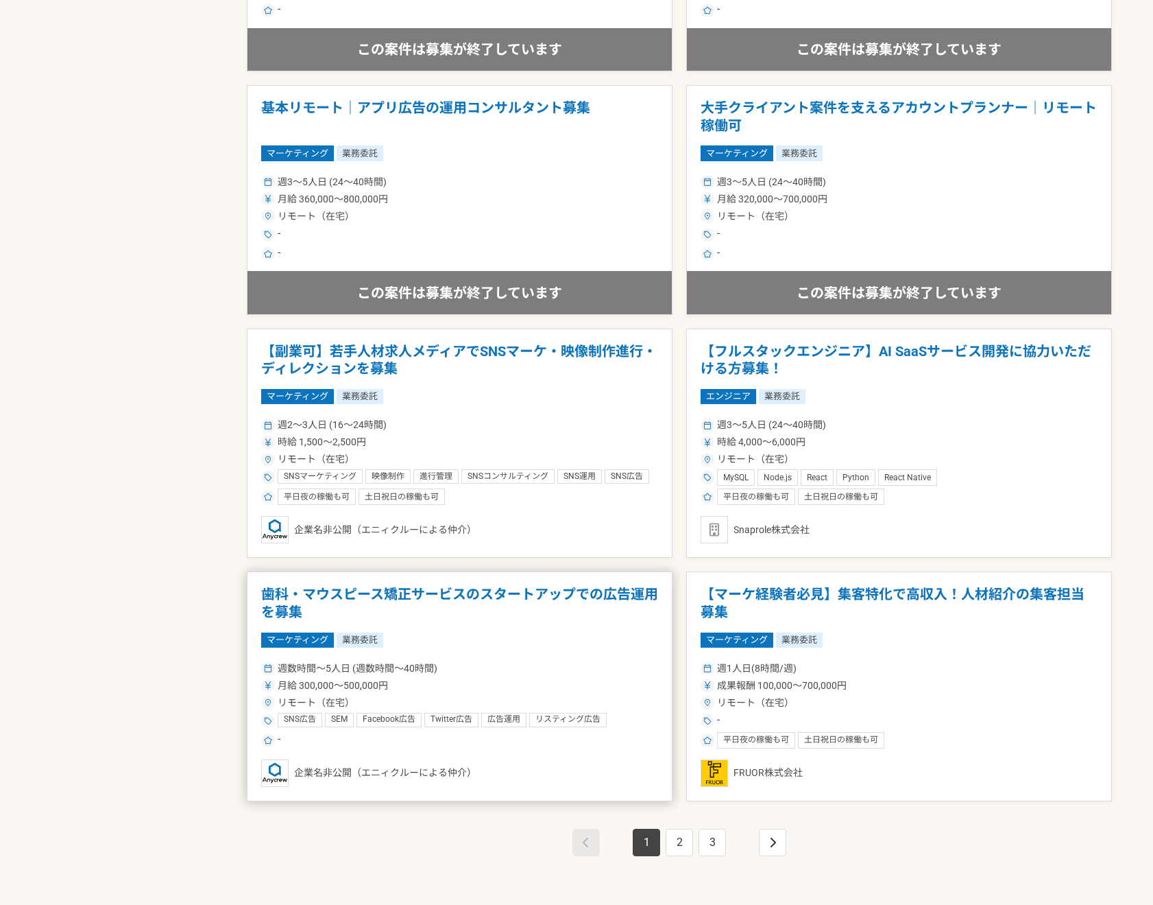
scroll to position [1933, 0]
click at [564, 717] on span "リスティング広告" at bounding box center [568, 720] width 65 height 11
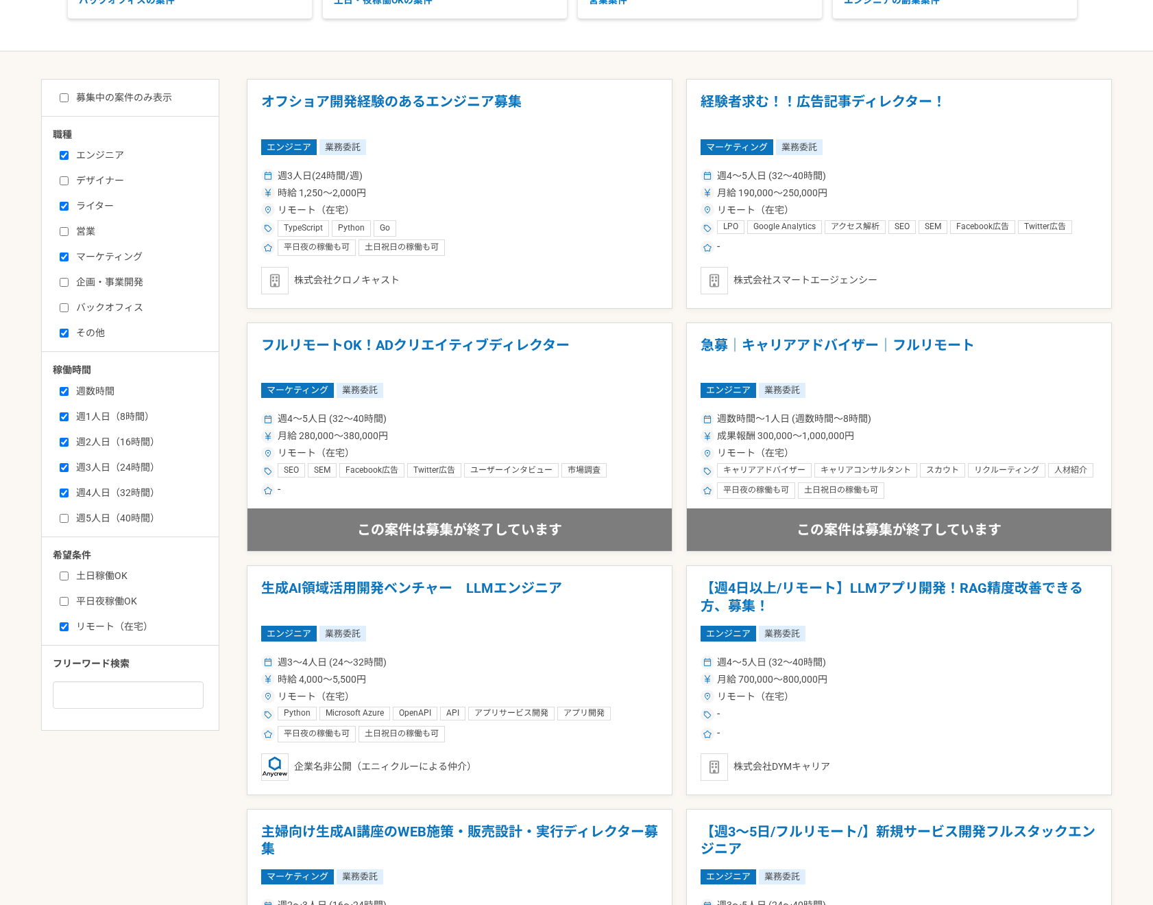
scroll to position [239, 0]
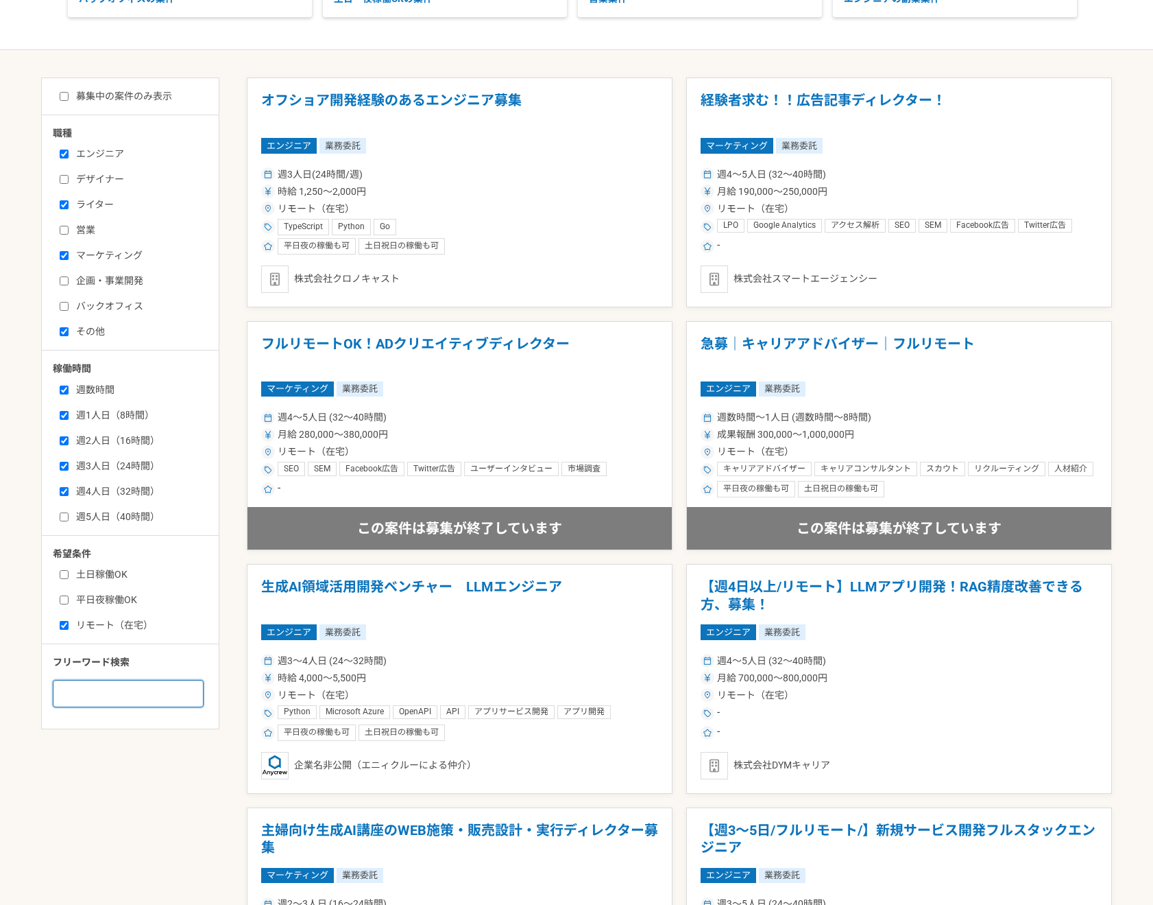
click at [106, 700] on input at bounding box center [128, 693] width 151 height 27
type input "リスティング広告"
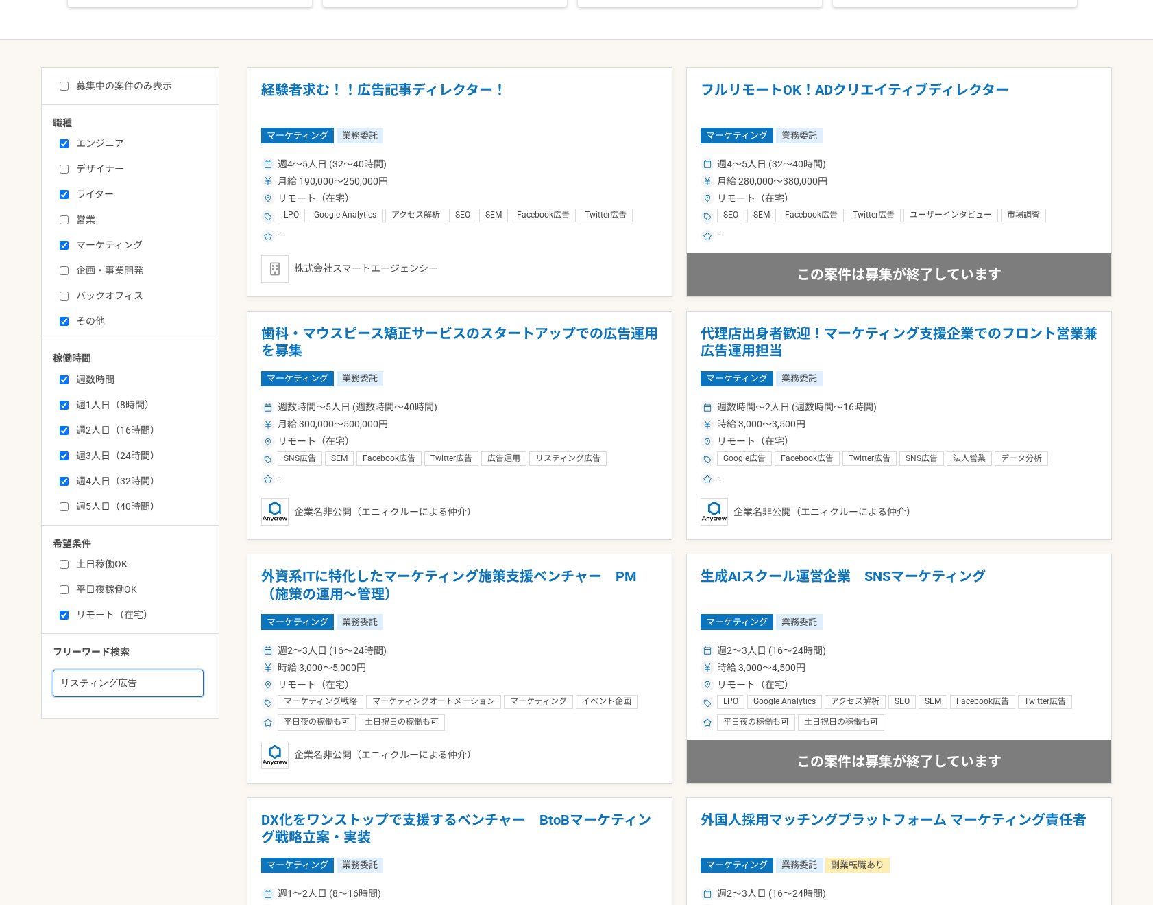
scroll to position [256, 0]
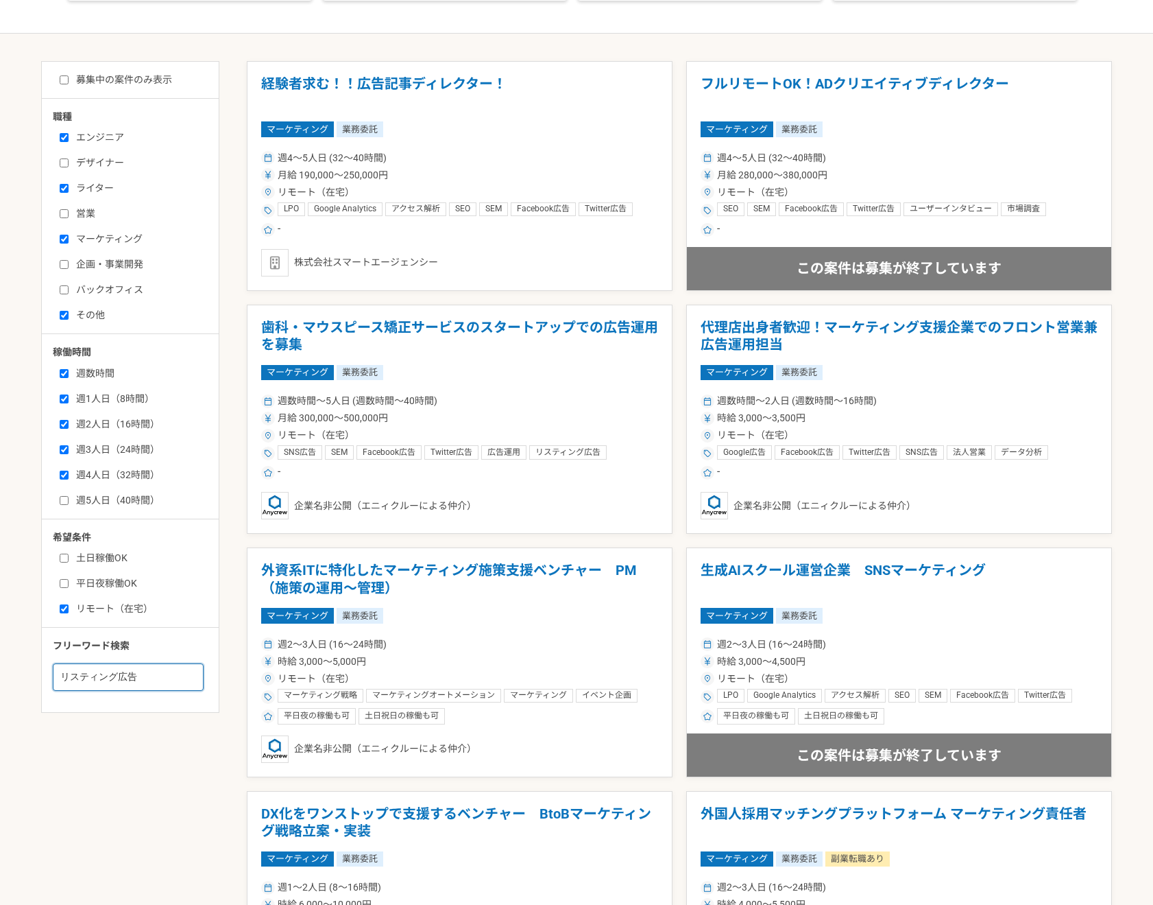
click at [125, 680] on input "リスティング広告" at bounding box center [128, 676] width 151 height 27
click at [64, 241] on input "マーケティング" at bounding box center [64, 239] width 9 height 9
checkbox input "false"
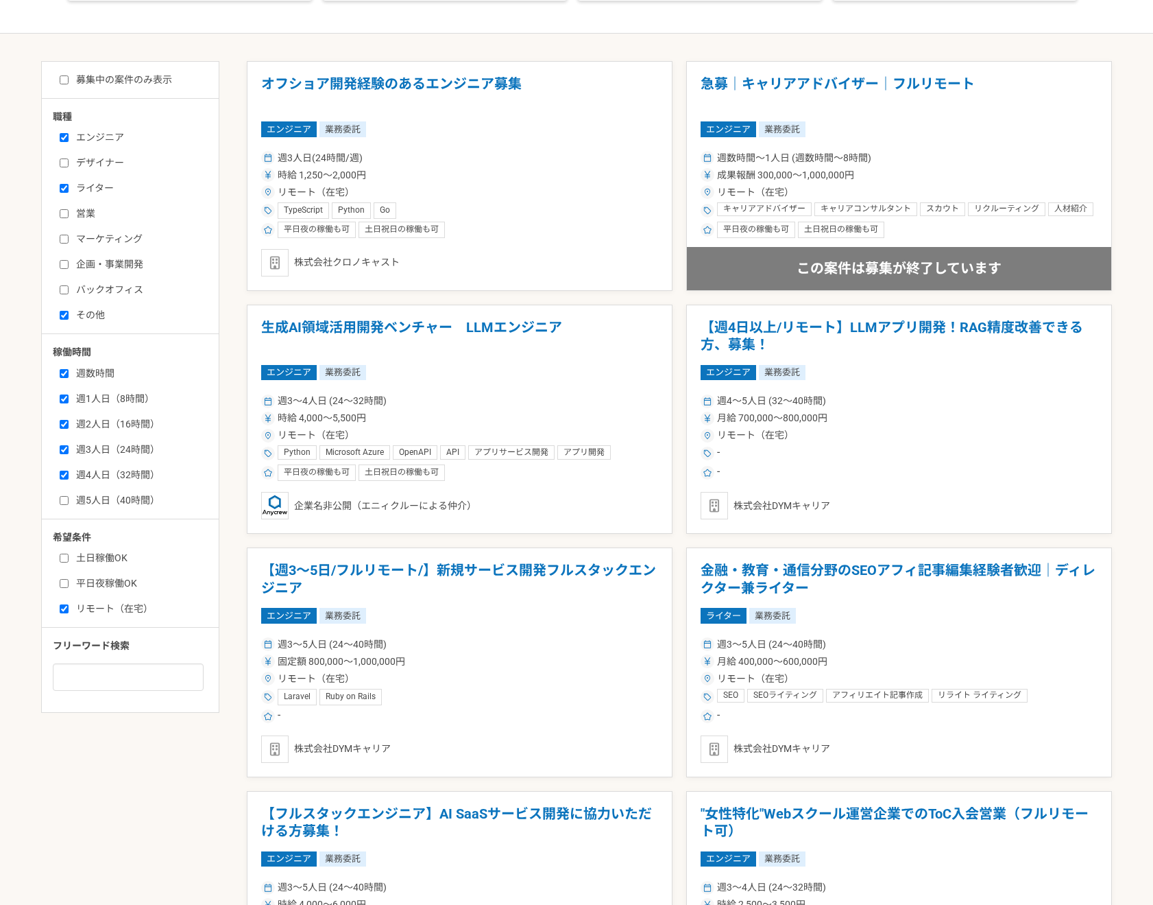
click at [64, 191] on input "ライター" at bounding box center [64, 188] width 9 height 9
checkbox input "false"
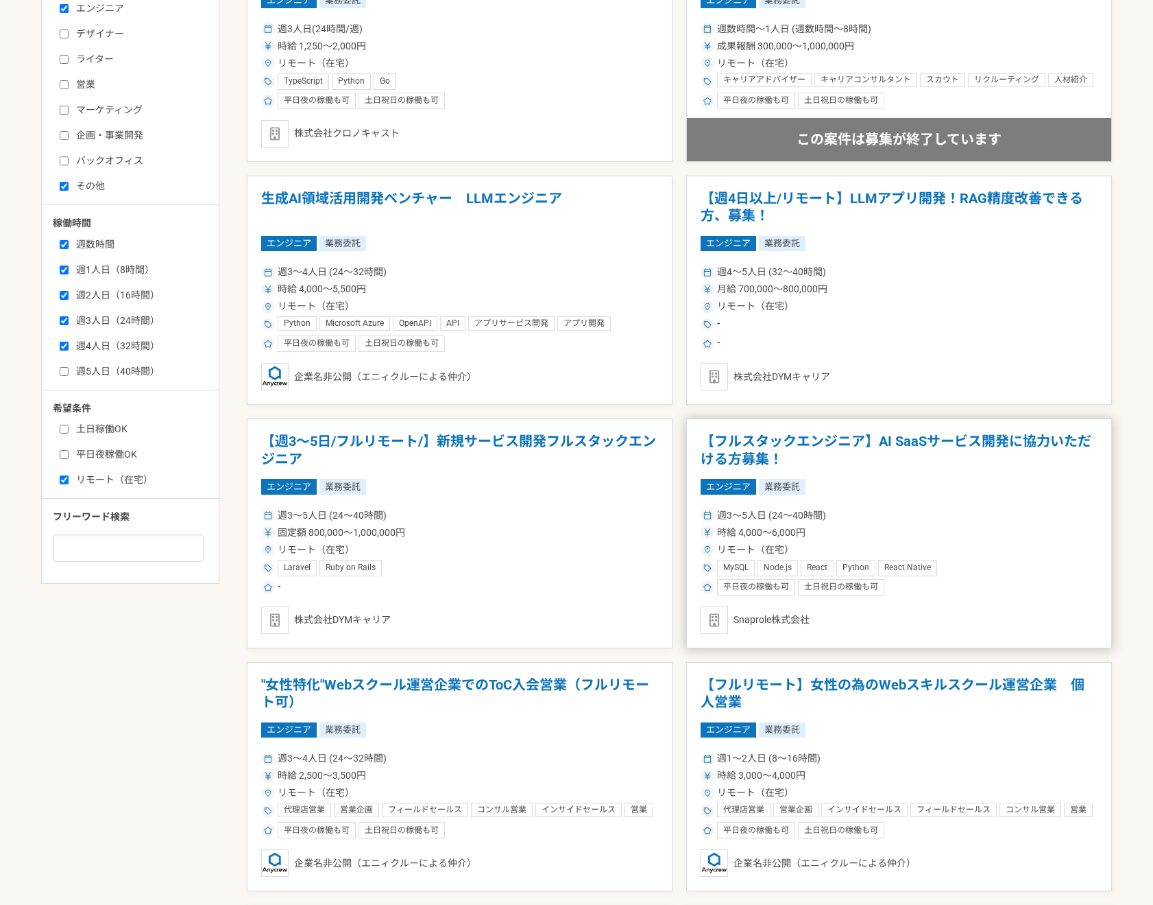
scroll to position [439, 0]
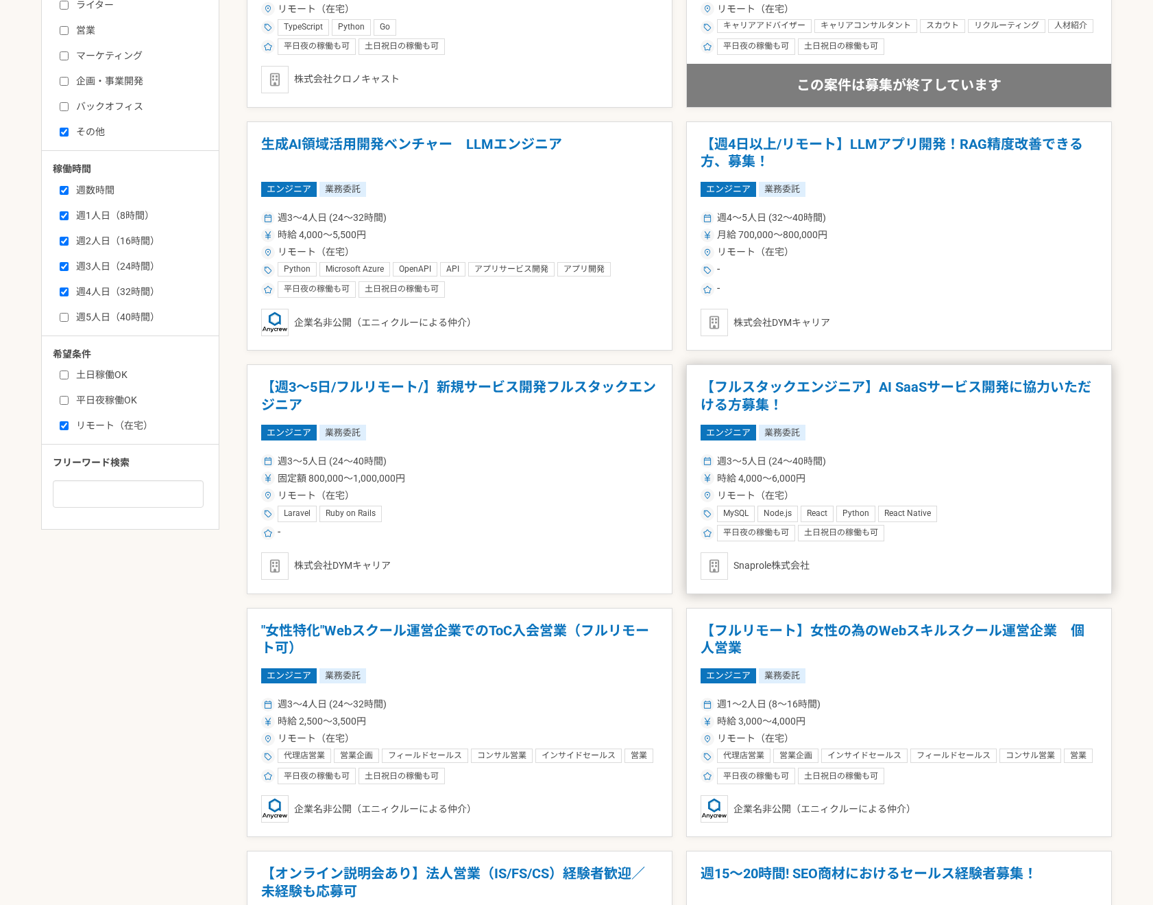
click at [862, 444] on article "【フルスタックエンジニア】AI SaaSサービス開発に協力いただける方募集！ エンジニア 業務委託 週3〜5人日 (24〜40時間) 時給 4,000〜6,0…" at bounding box center [899, 479] width 426 height 230
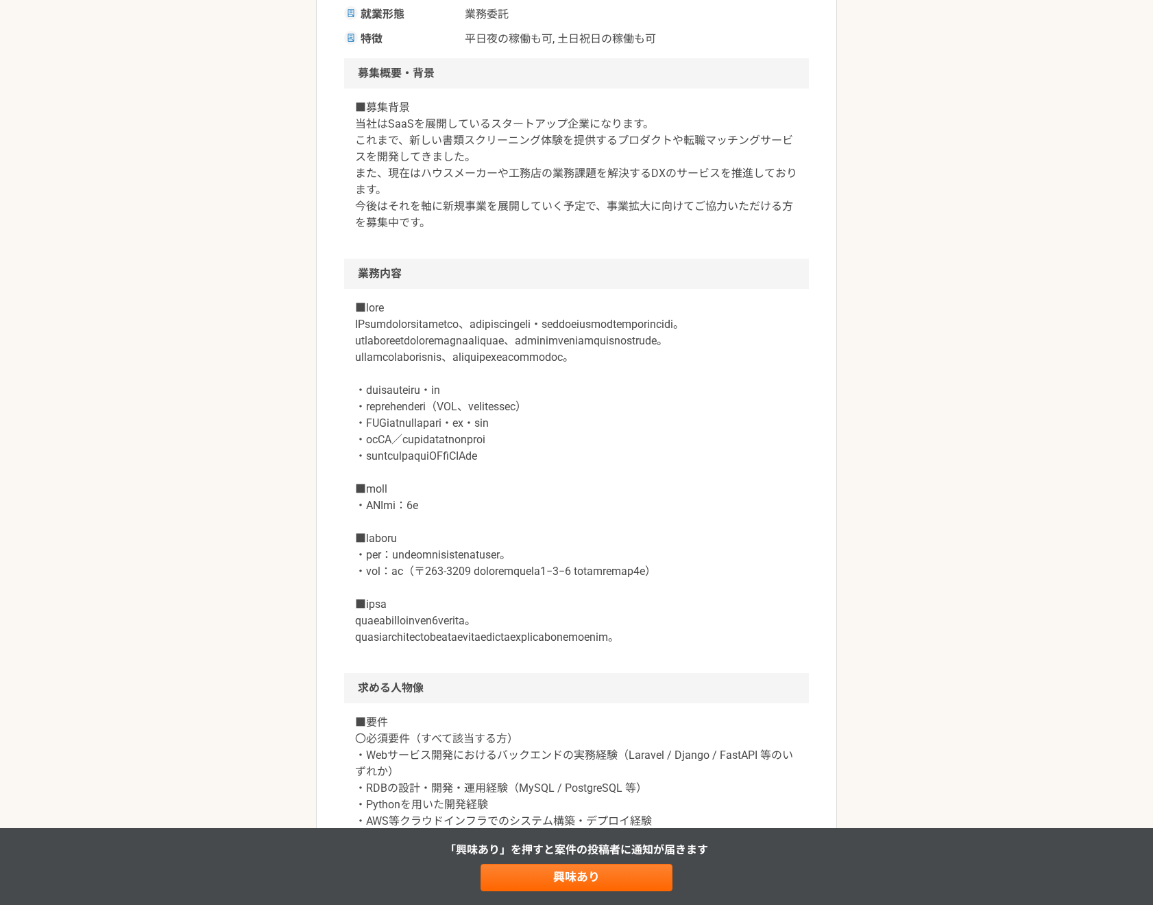
scroll to position [478, 0]
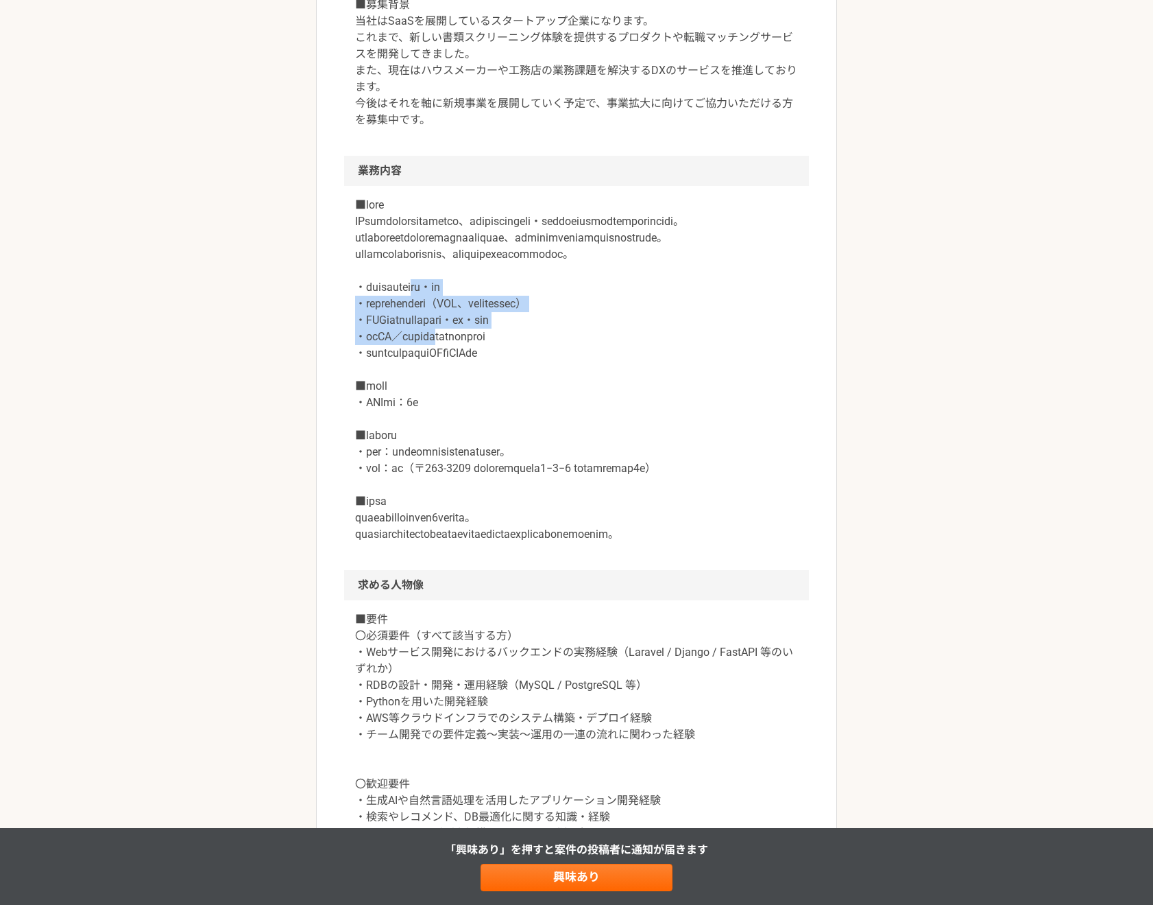
drag, startPoint x: 461, startPoint y: 318, endPoint x: 481, endPoint y: 376, distance: 61.8
click at [480, 375] on p at bounding box center [576, 370] width 443 height 346
click at [483, 377] on p at bounding box center [576, 370] width 443 height 346
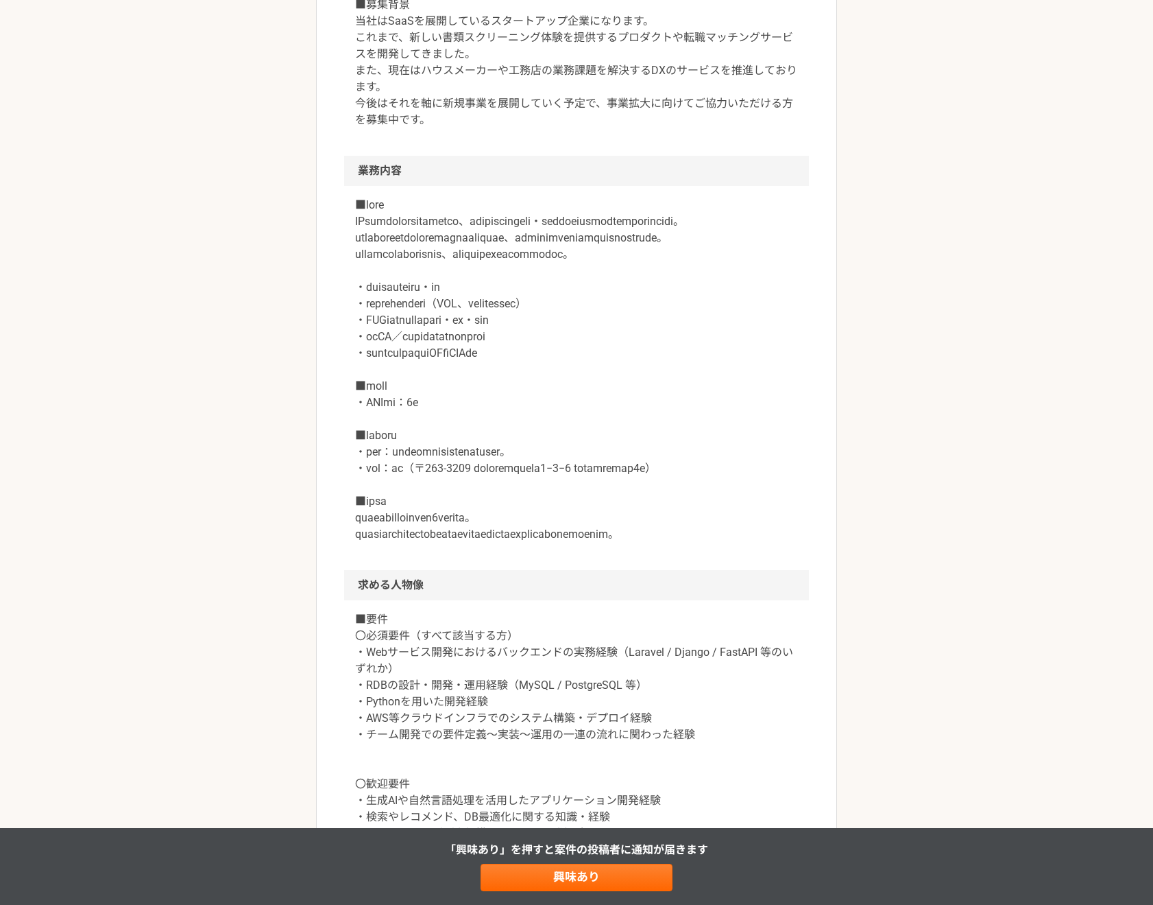
click at [490, 394] on p at bounding box center [576, 370] width 443 height 346
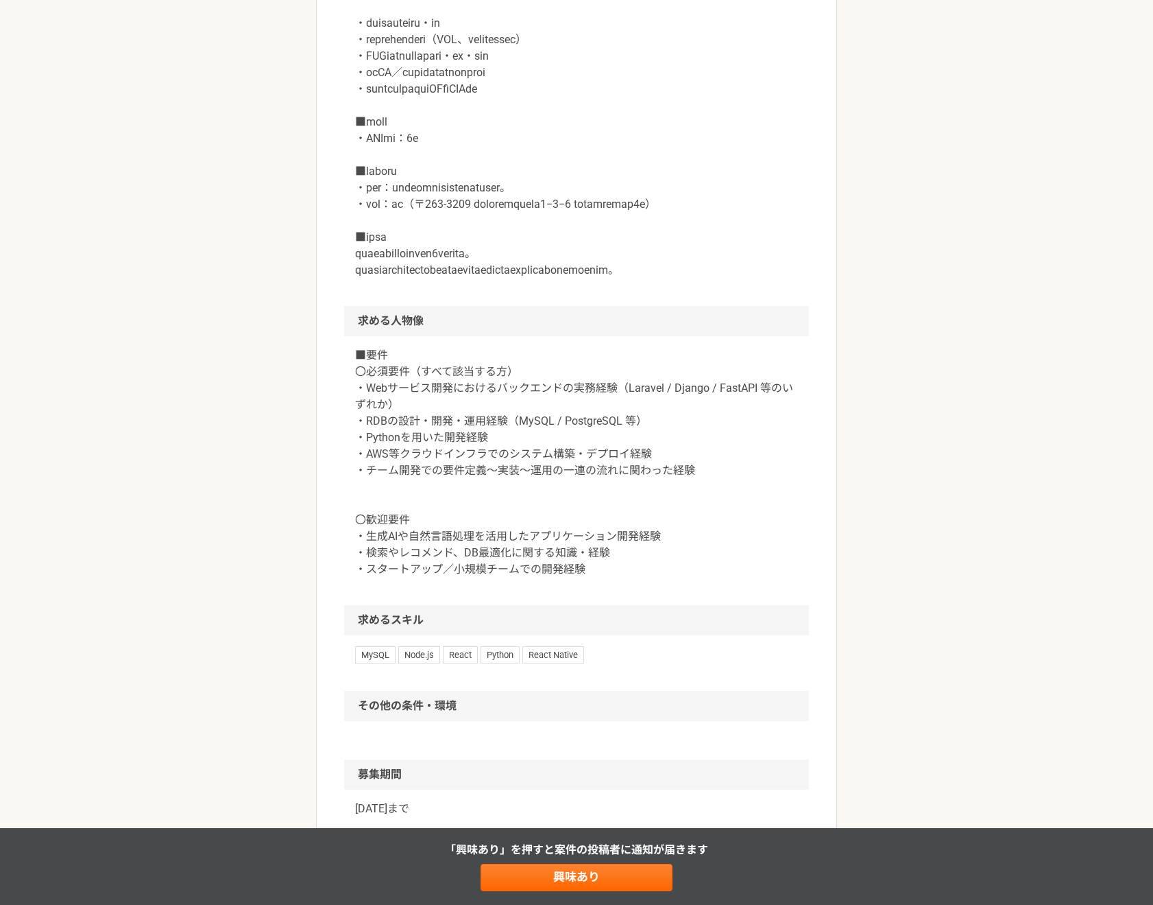
scroll to position [739, 0]
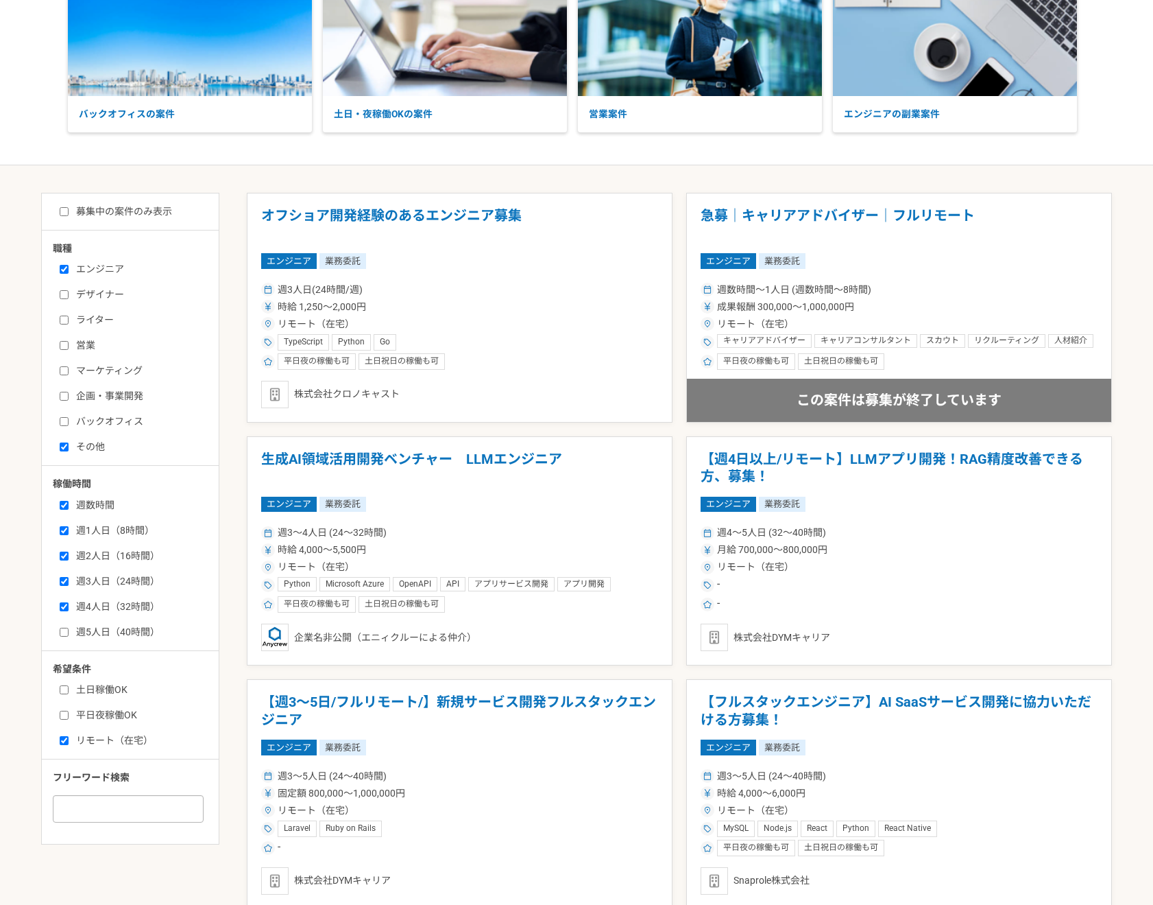
scroll to position [164, 0]
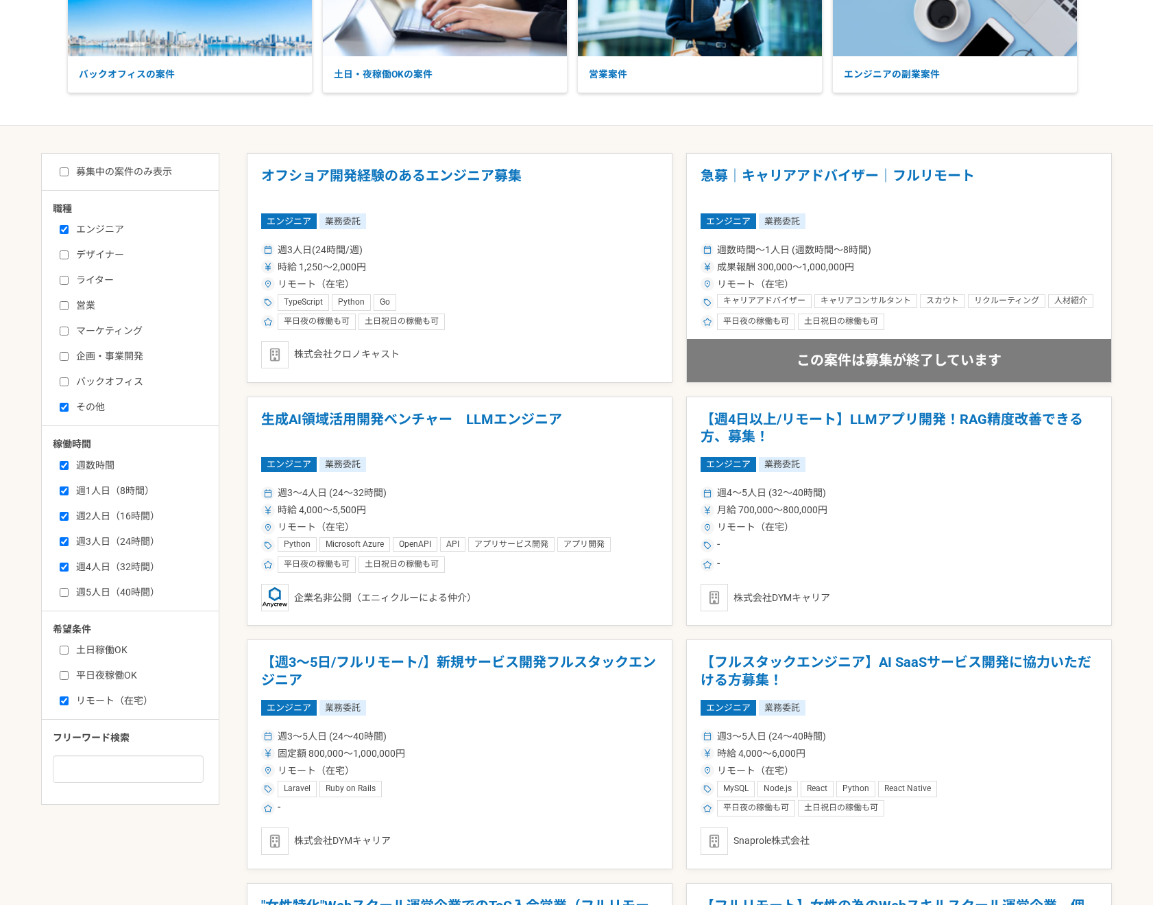
click at [58, 409] on div "エンジニア デザイナー ライター 営業 マーケティング 企画・事業開発 バックオフィス その他" at bounding box center [135, 316] width 165 height 196
click at [73, 403] on label "その他" at bounding box center [139, 407] width 158 height 14
click at [69, 403] on input "その他" at bounding box center [64, 407] width 9 height 9
checkbox input "false"
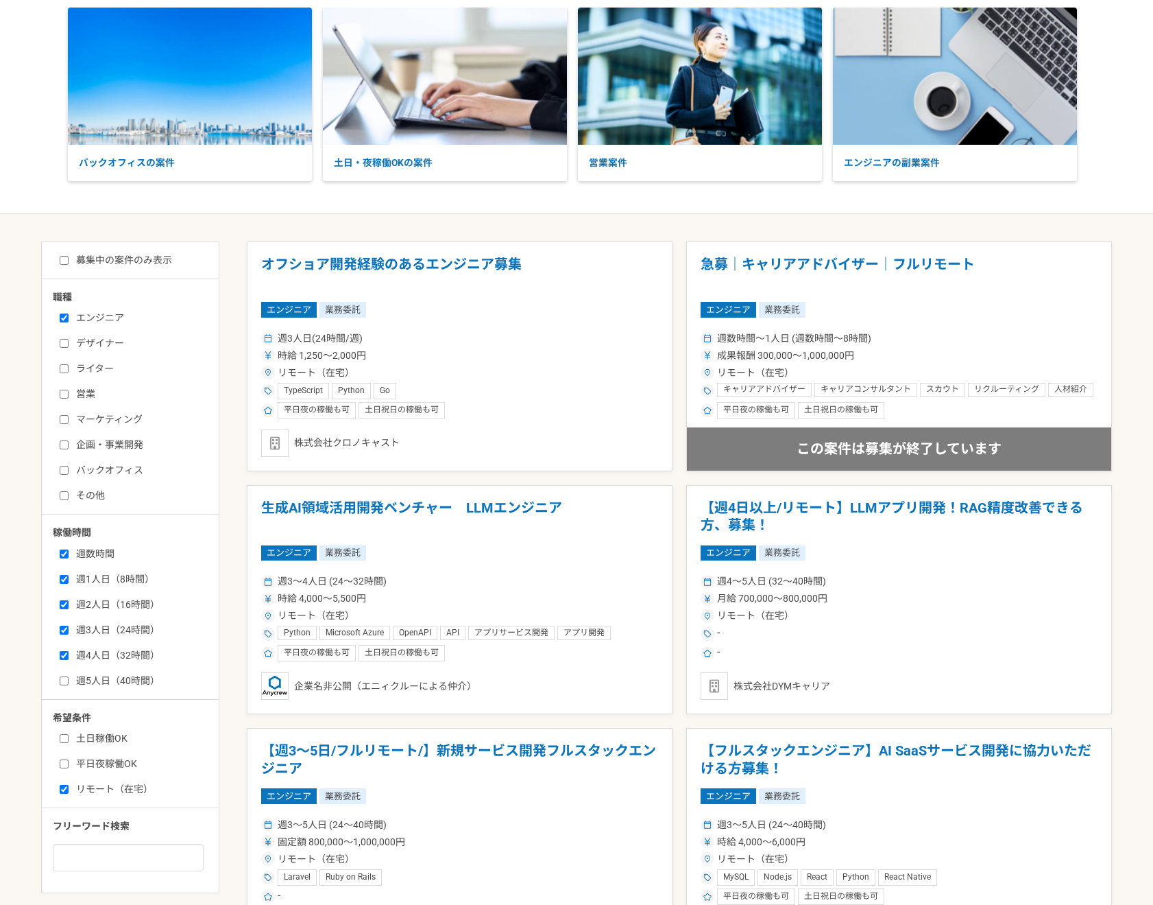
scroll to position [155, 0]
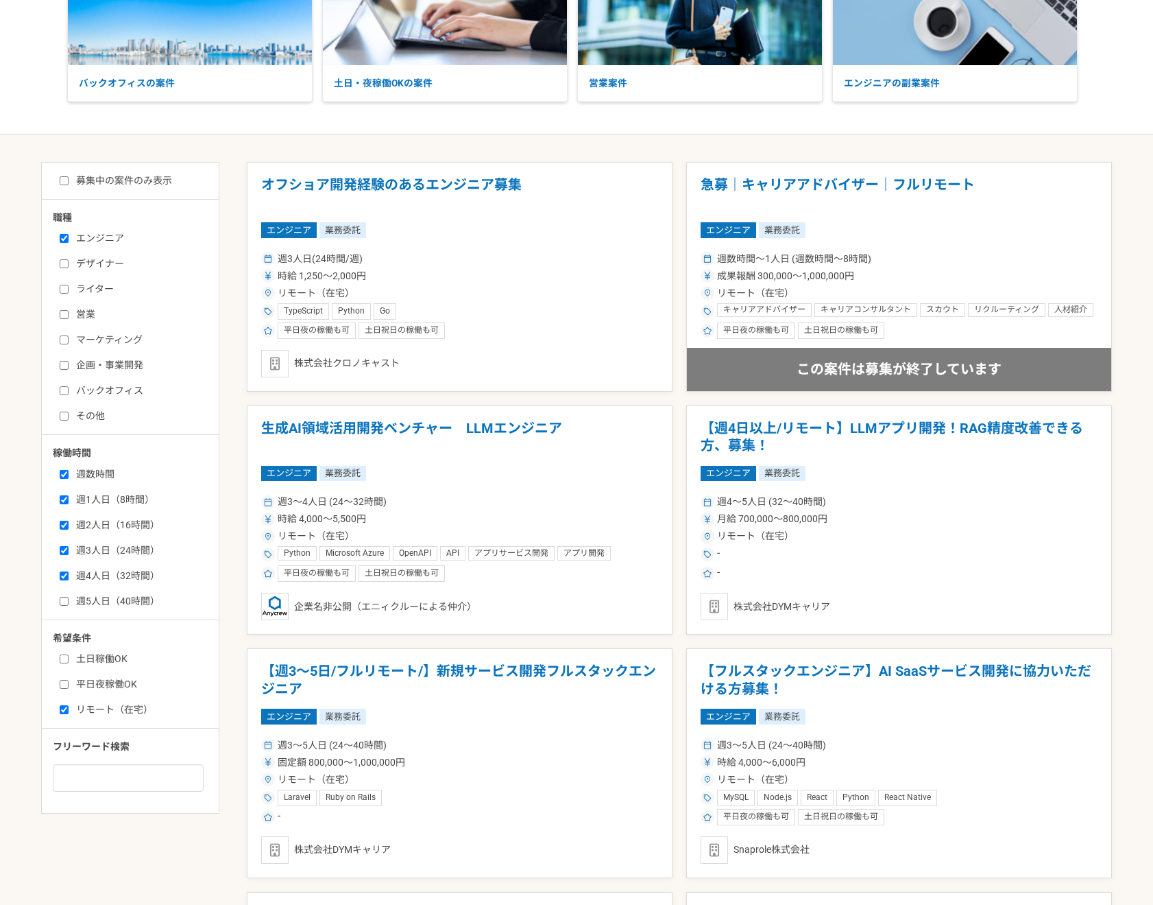
click at [98, 603] on label "週5人日（40時間）" at bounding box center [139, 601] width 158 height 14
click at [69, 603] on input "週5人日（40時間）" at bounding box center [64, 601] width 9 height 9
checkbox input "true"
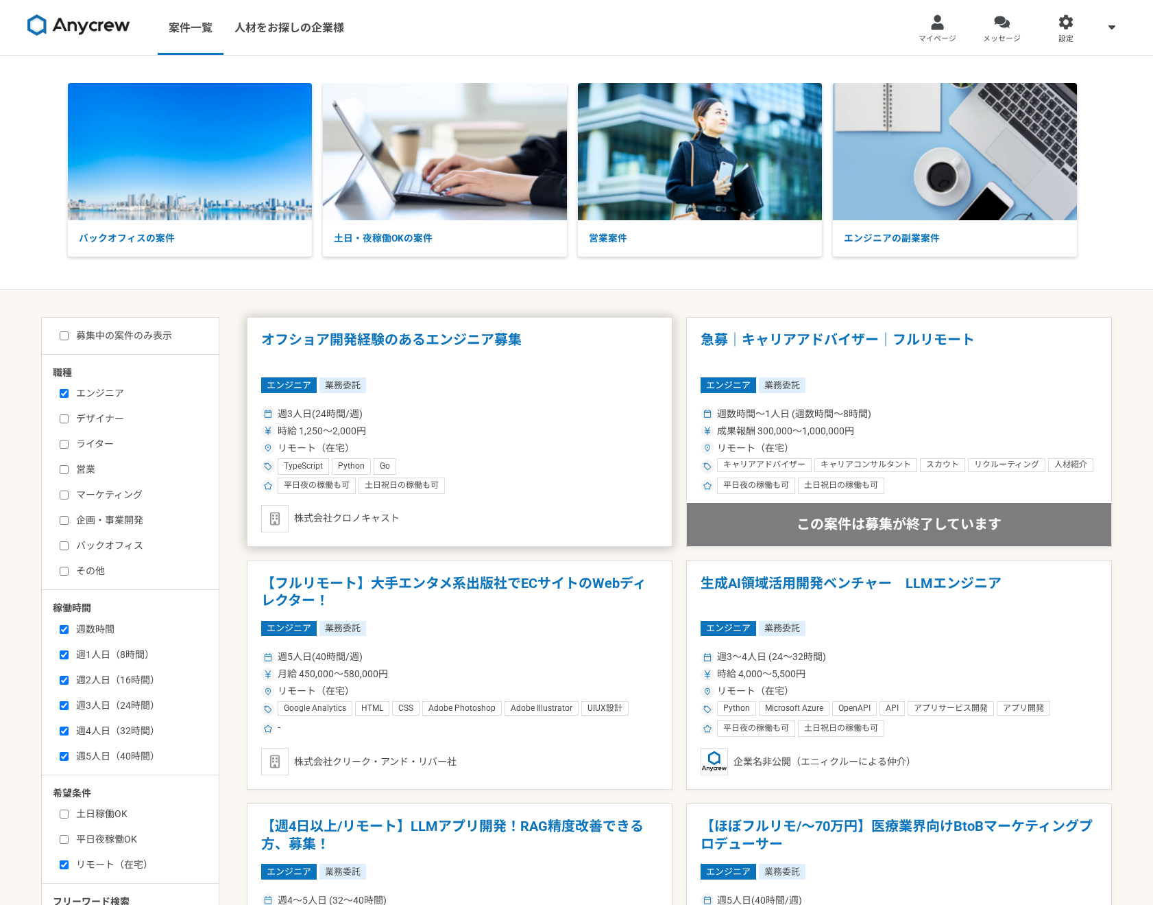
click at [293, 414] on span "週3人日(24時間/週)" at bounding box center [320, 414] width 85 height 14
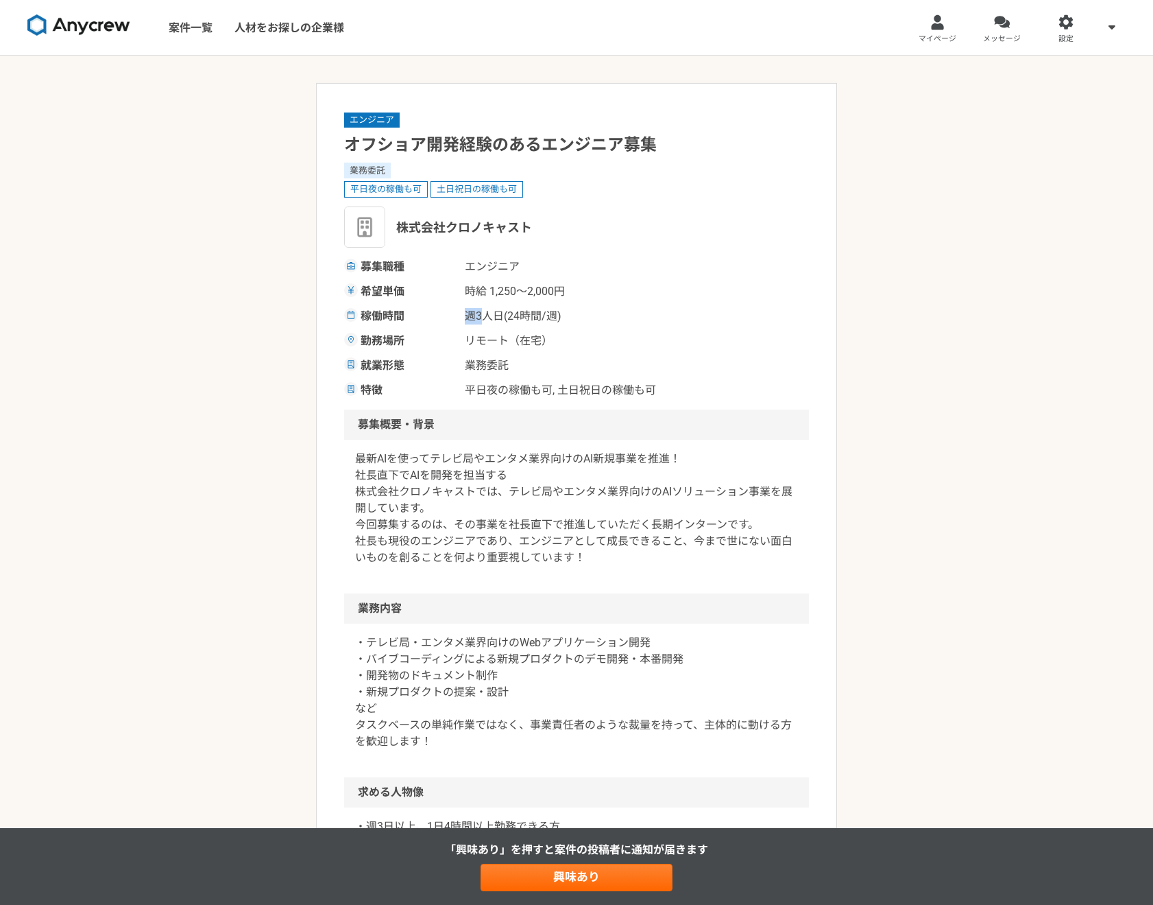
drag, startPoint x: 485, startPoint y: 315, endPoint x: 459, endPoint y: 311, distance: 25.7
click at [464, 314] on div "稼働時間 週3人日(24時間/週)" at bounding box center [576, 316] width 465 height 16
copy span "週3"
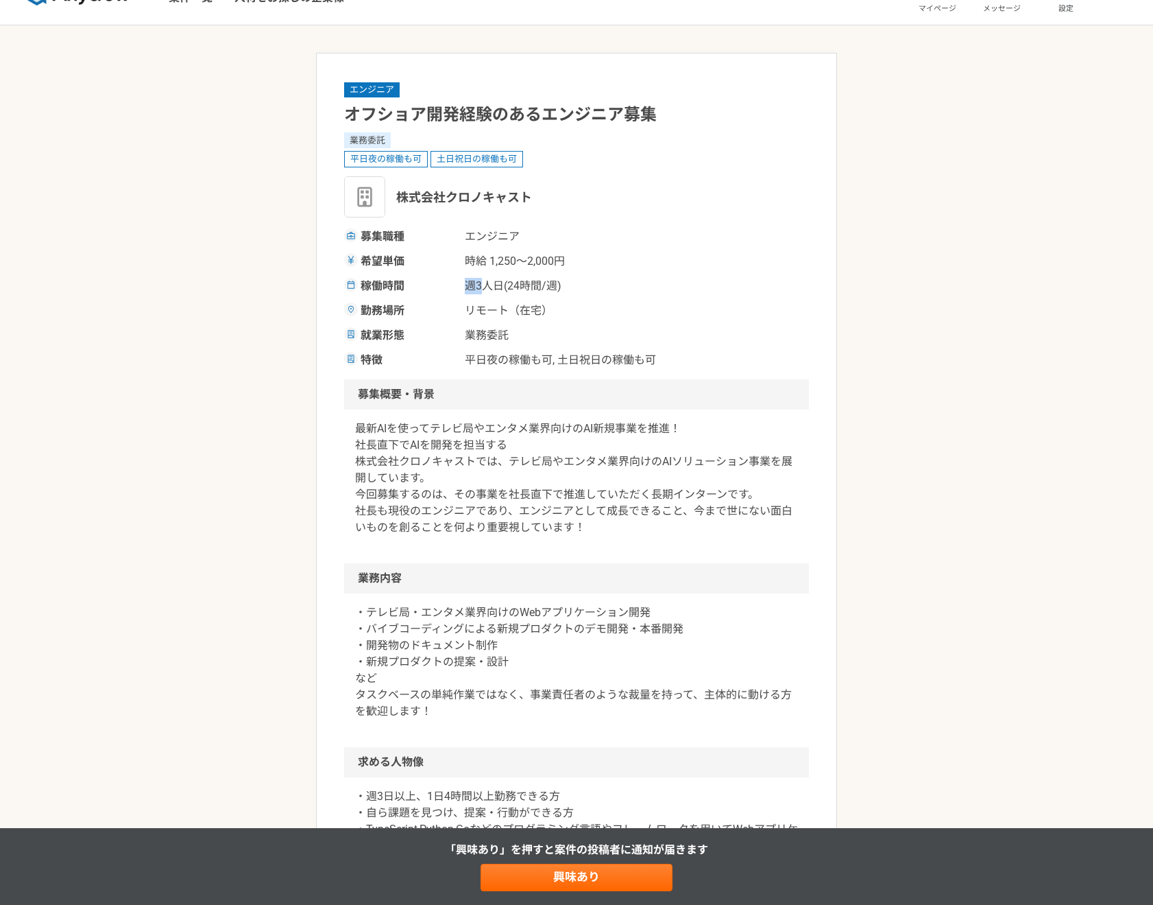
scroll to position [35, 0]
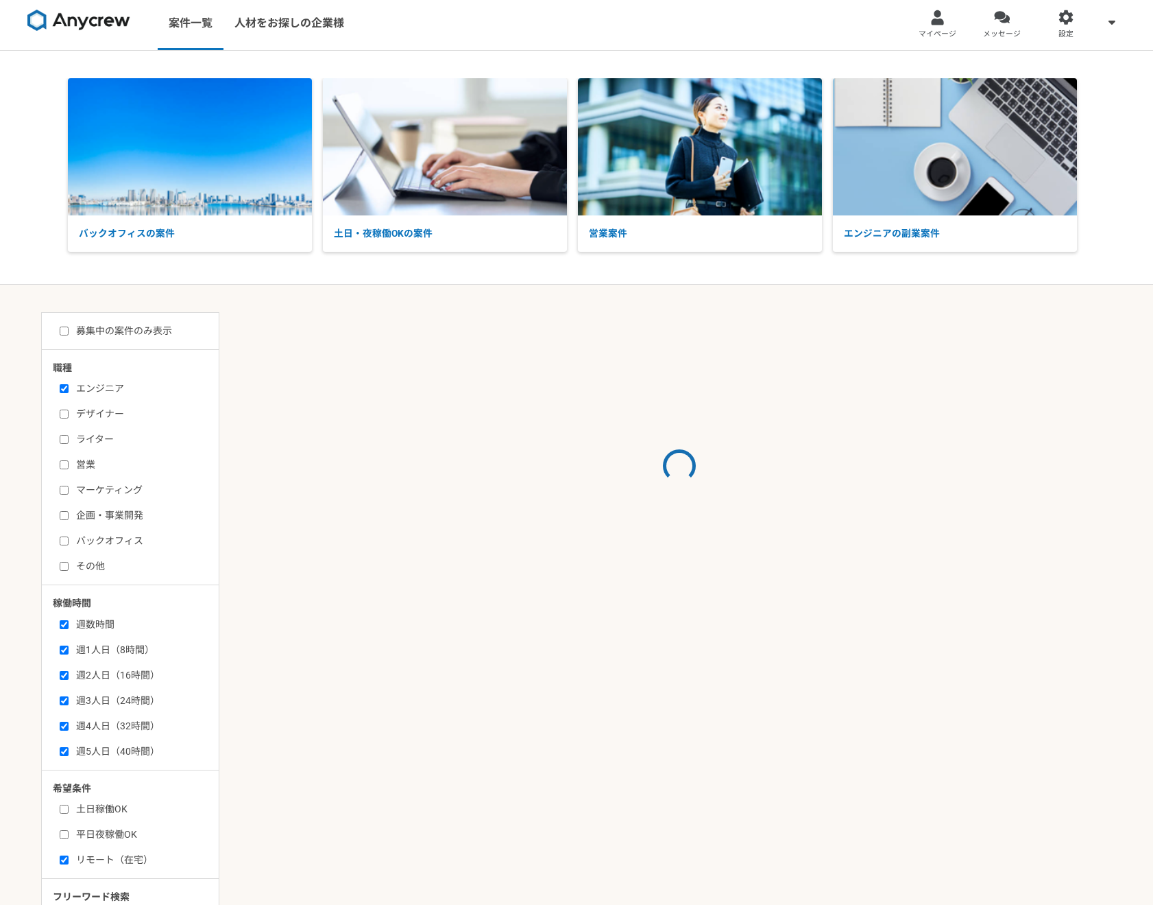
scroll to position [7, 0]
